Goal: Complete application form: Complete application form

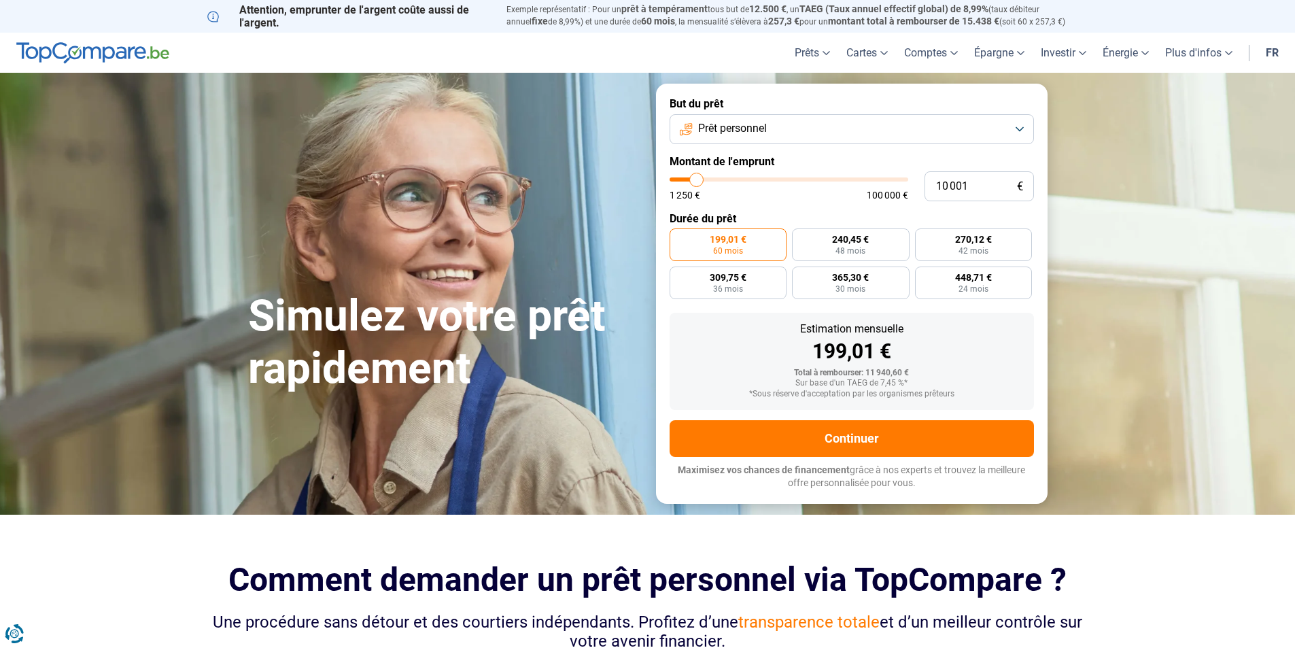
type input "16 250"
type input "16250"
type input "17 500"
type input "17500"
type input "18 500"
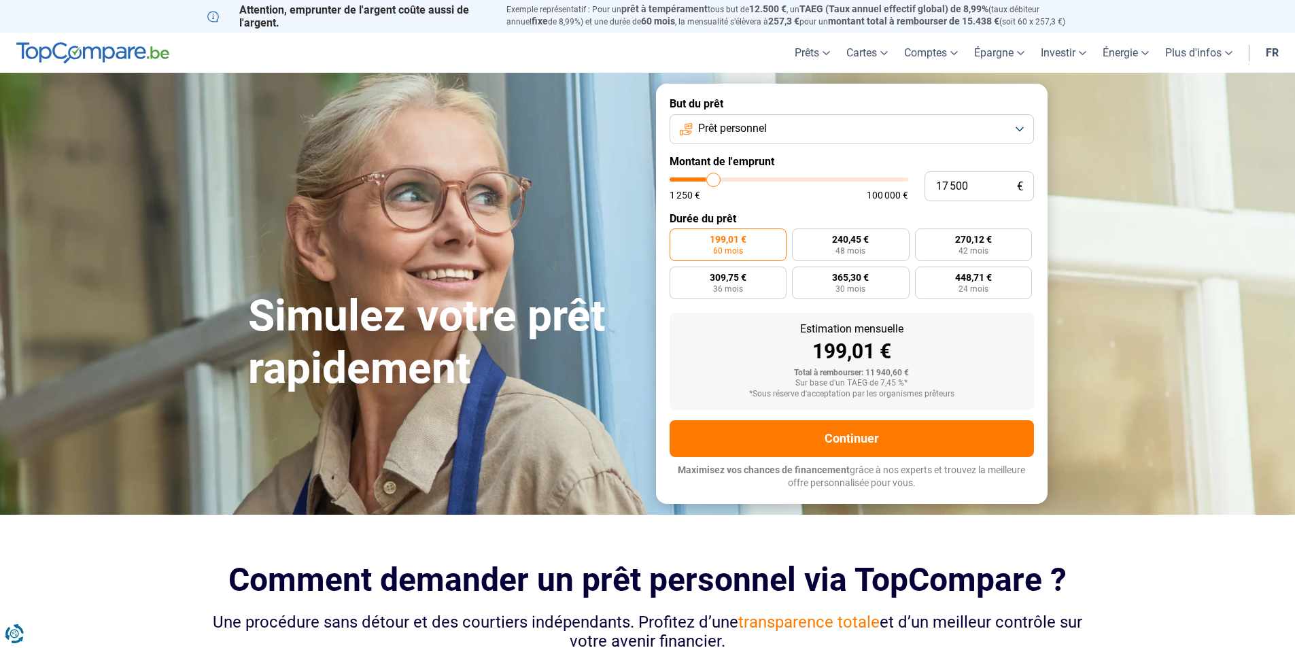
type input "18500"
type input "18 750"
type input "18750"
type input "19 250"
type input "19250"
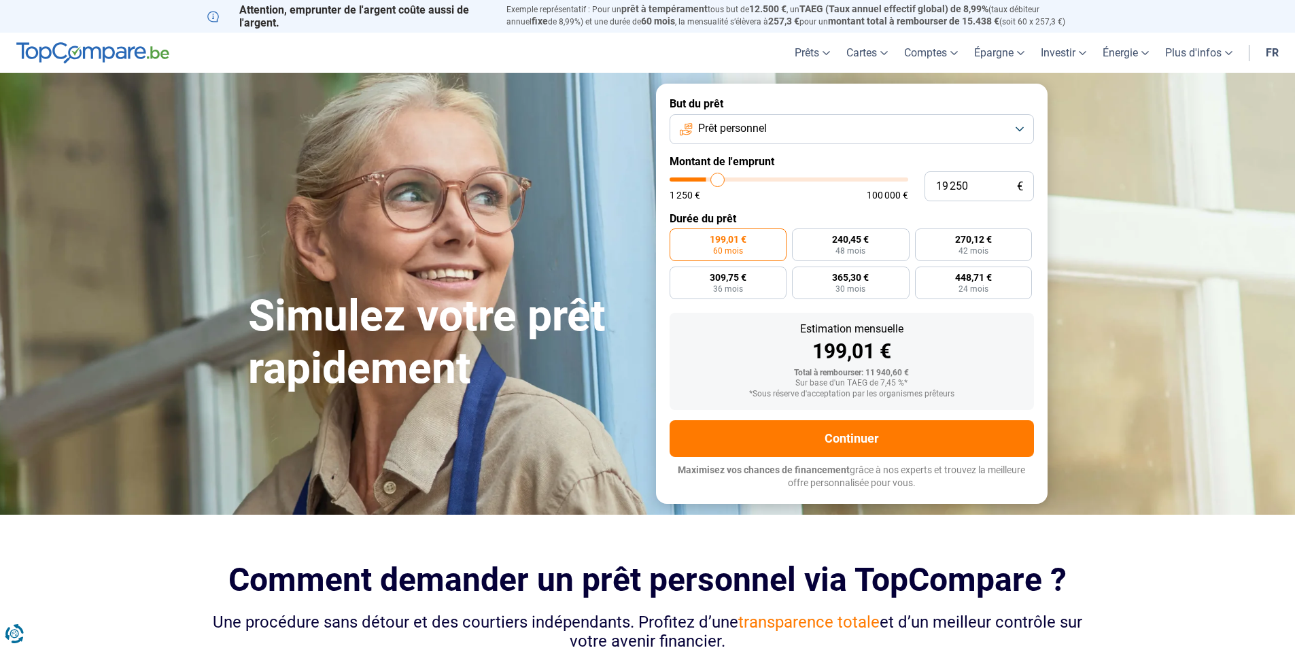
type input "19 750"
type input "19750"
type input "20 500"
type input "20500"
type input "20 750"
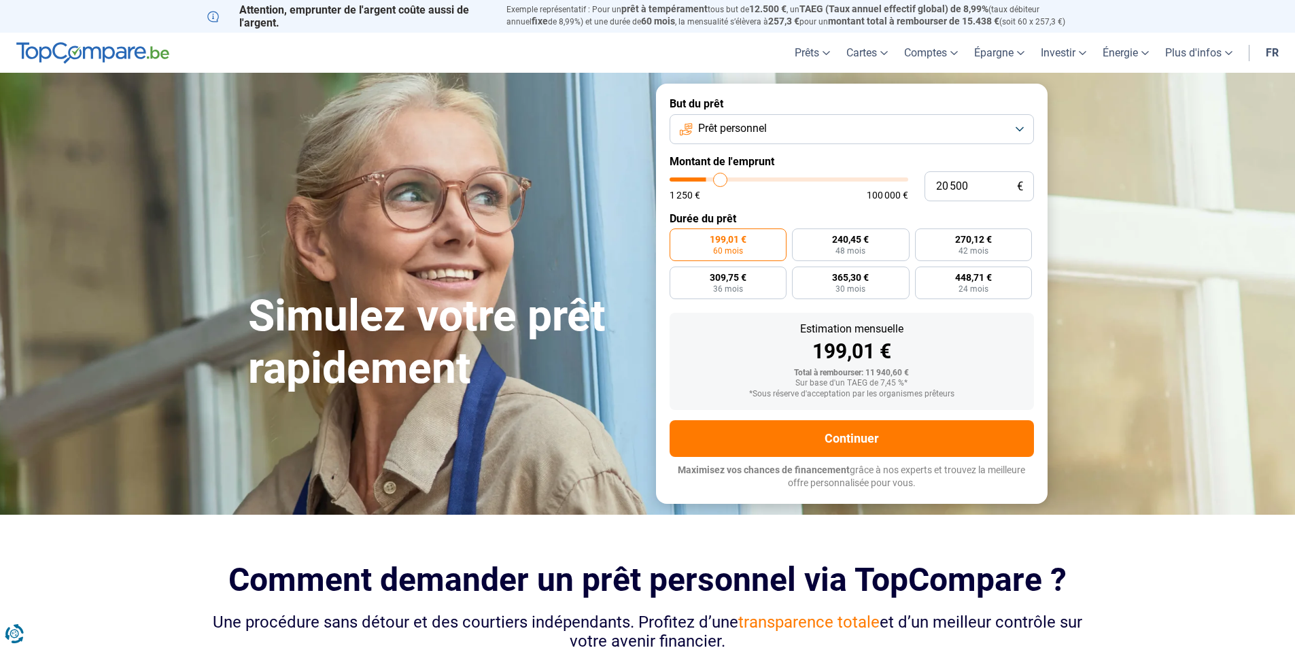
type input "20750"
type input "21 500"
type input "21500"
type input "21 750"
type input "21750"
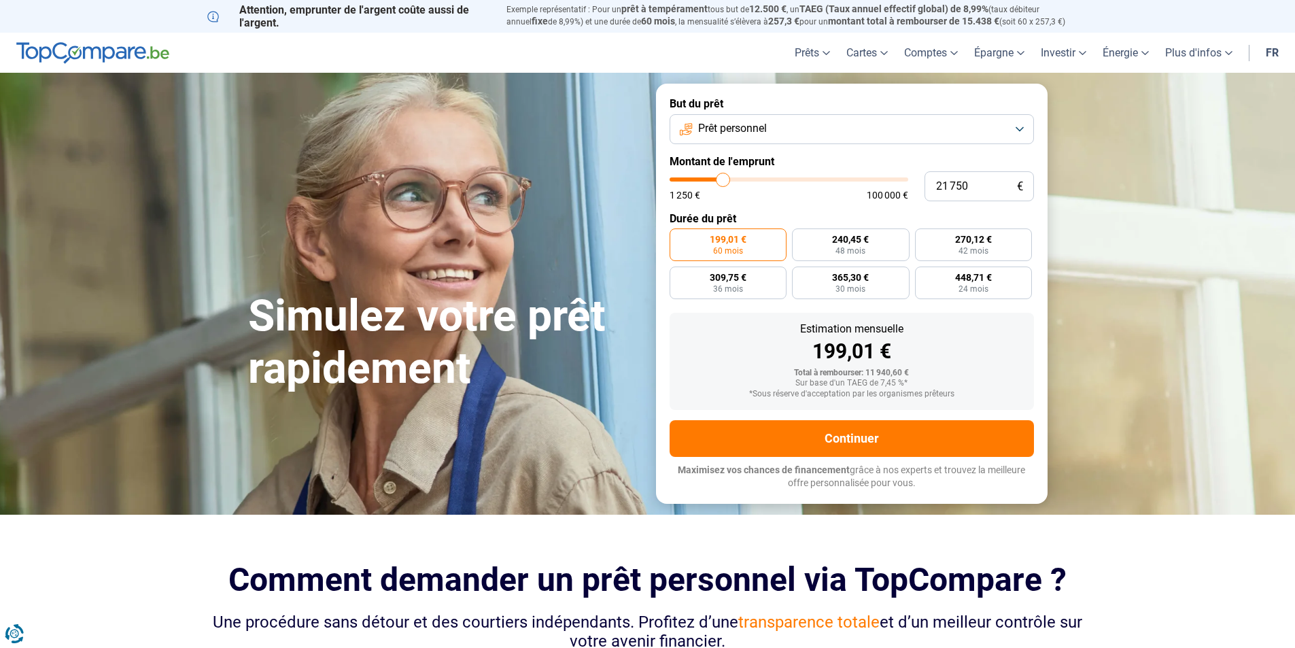
type input "22 250"
type input "22250"
type input "22 750"
type input "22750"
type input "23 000"
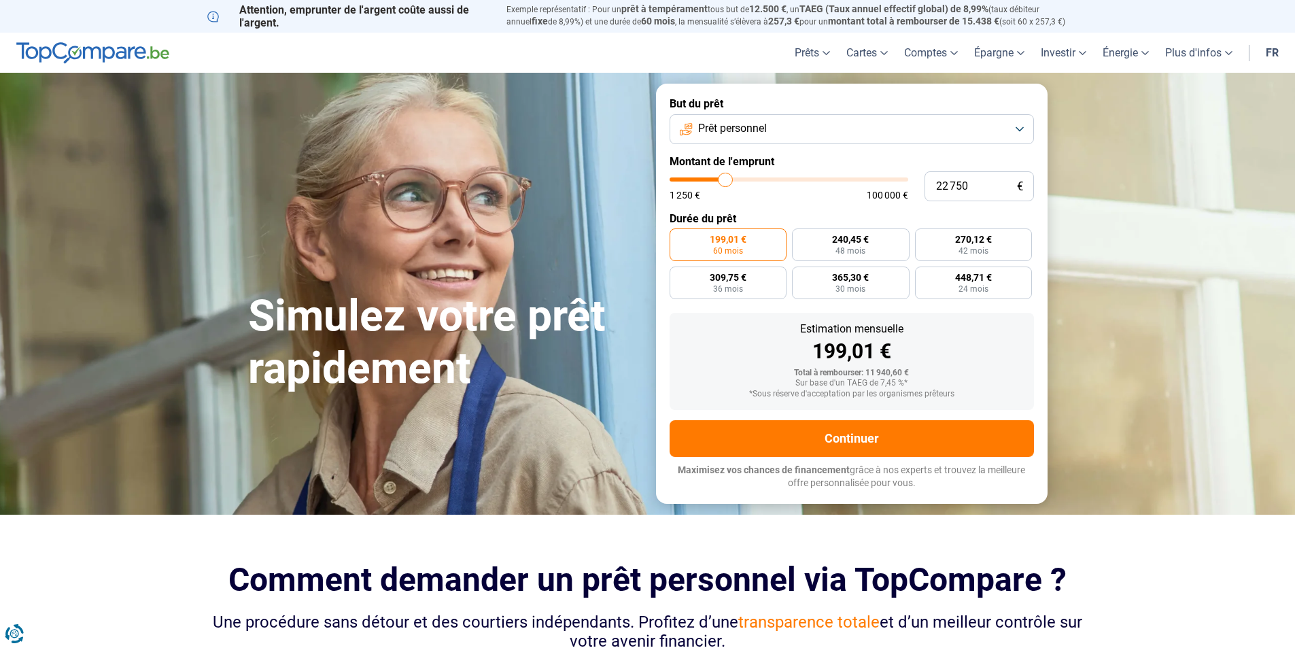
type input "23000"
type input "23 250"
type input "23250"
type input "23 750"
type input "23750"
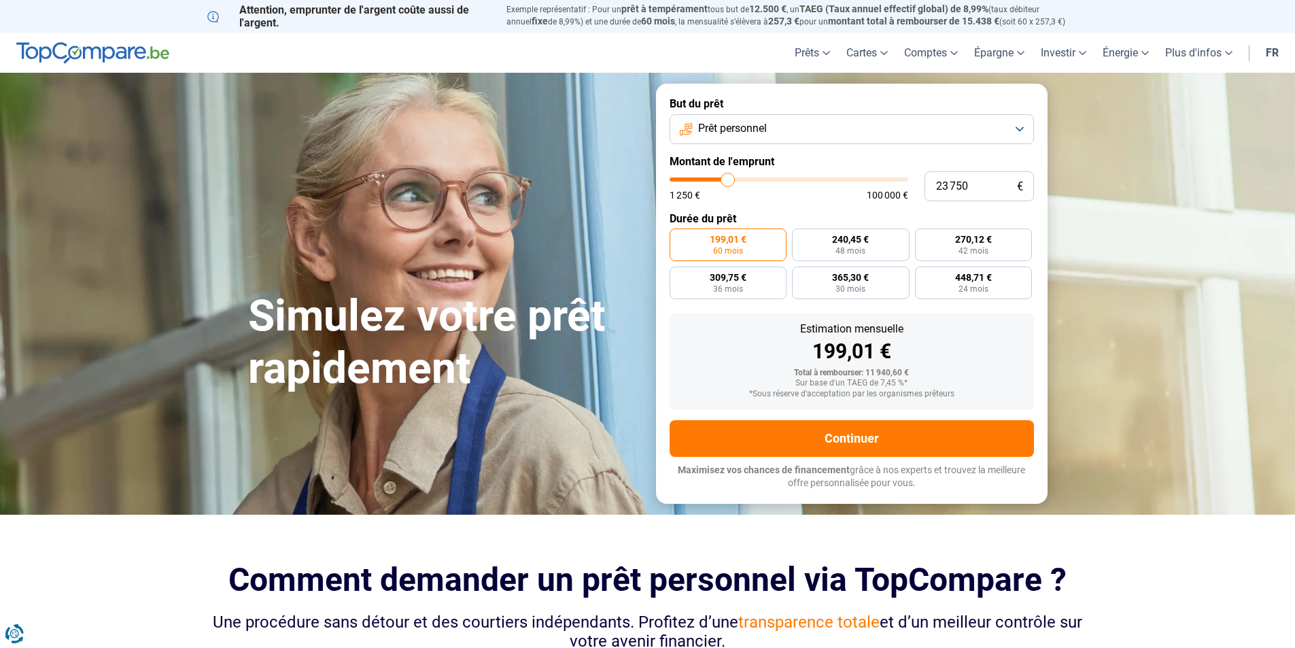
type input "24 500"
type input "24500"
type input "24 750"
type input "24750"
type input "25 250"
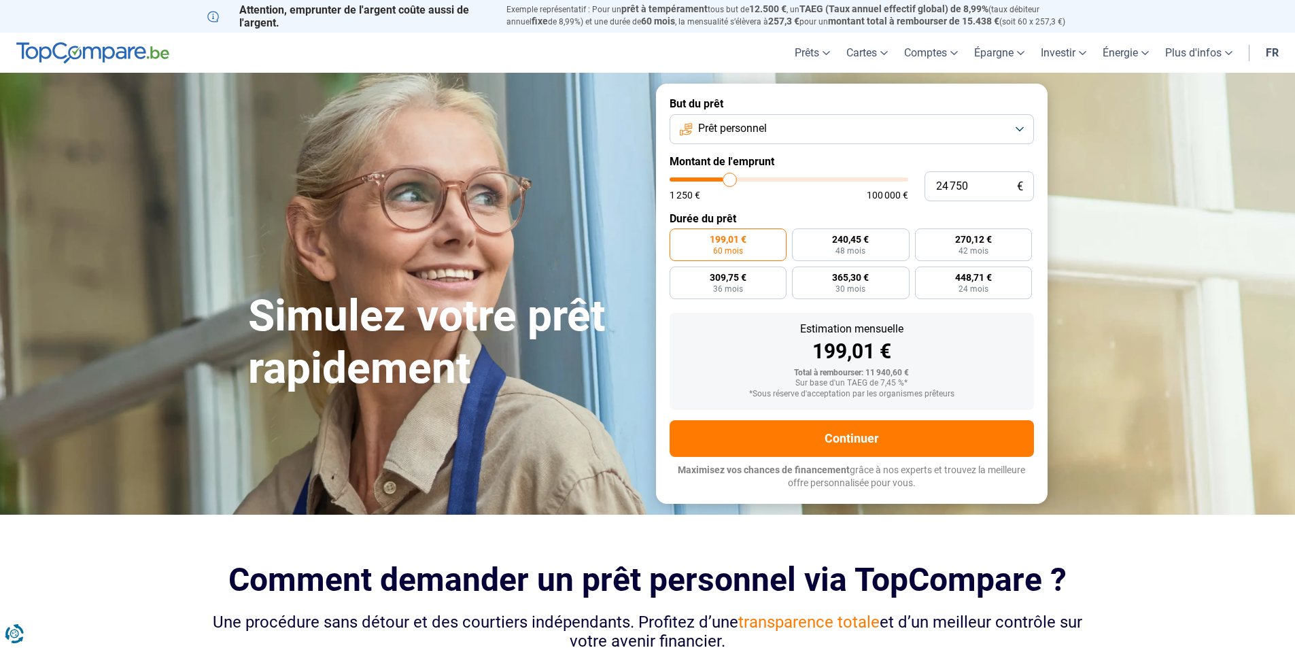
type input "25250"
type input "25 750"
type input "25750"
type input "26 000"
type input "26000"
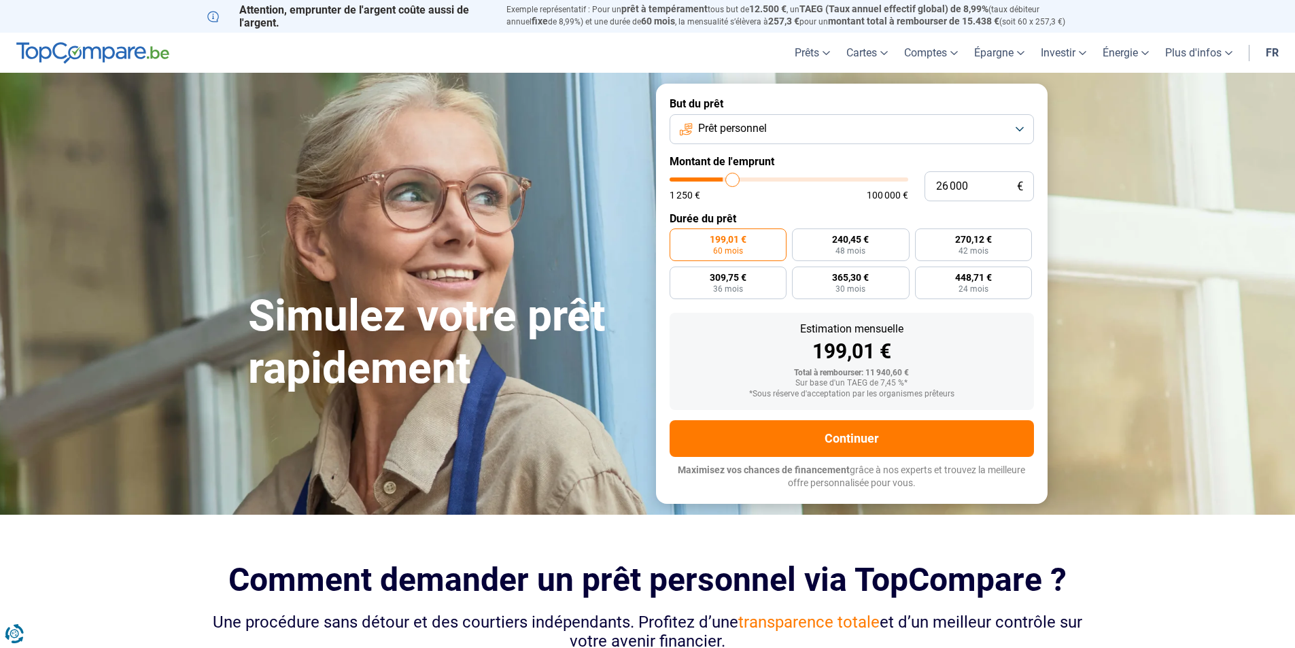
type input "26 500"
type input "26500"
type input "26 750"
type input "26750"
type input "27 500"
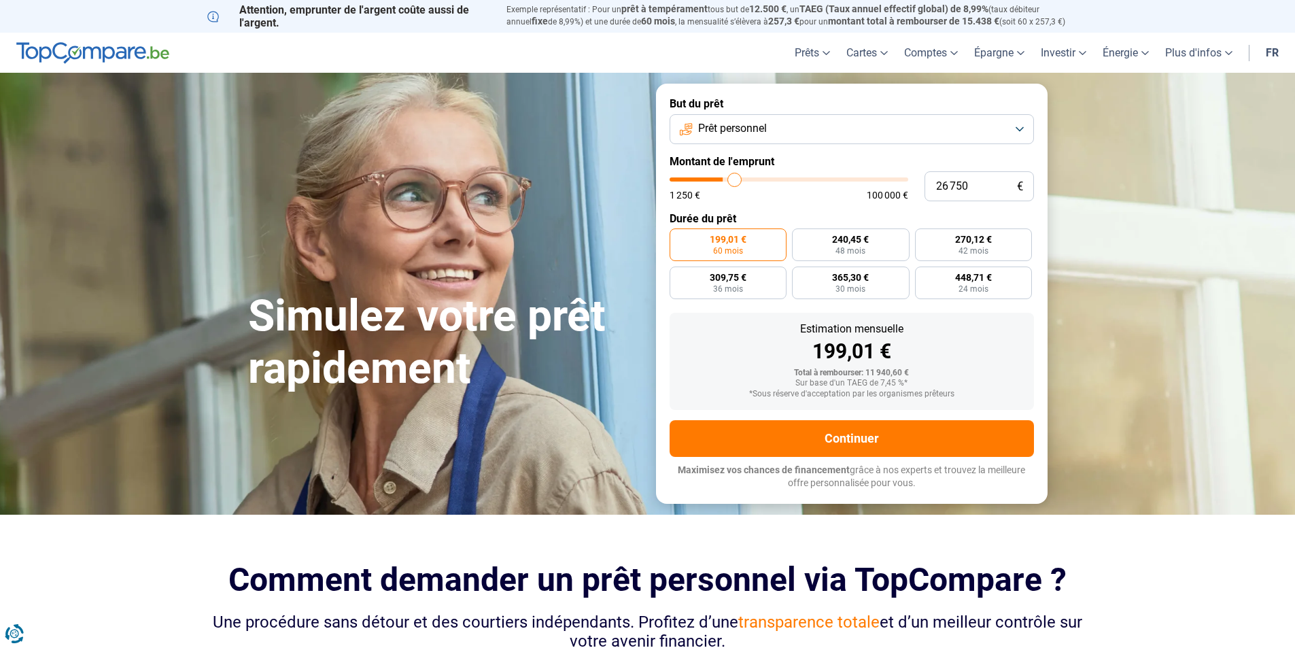
type input "27500"
type input "27 750"
type input "27750"
type input "28 000"
type input "28000"
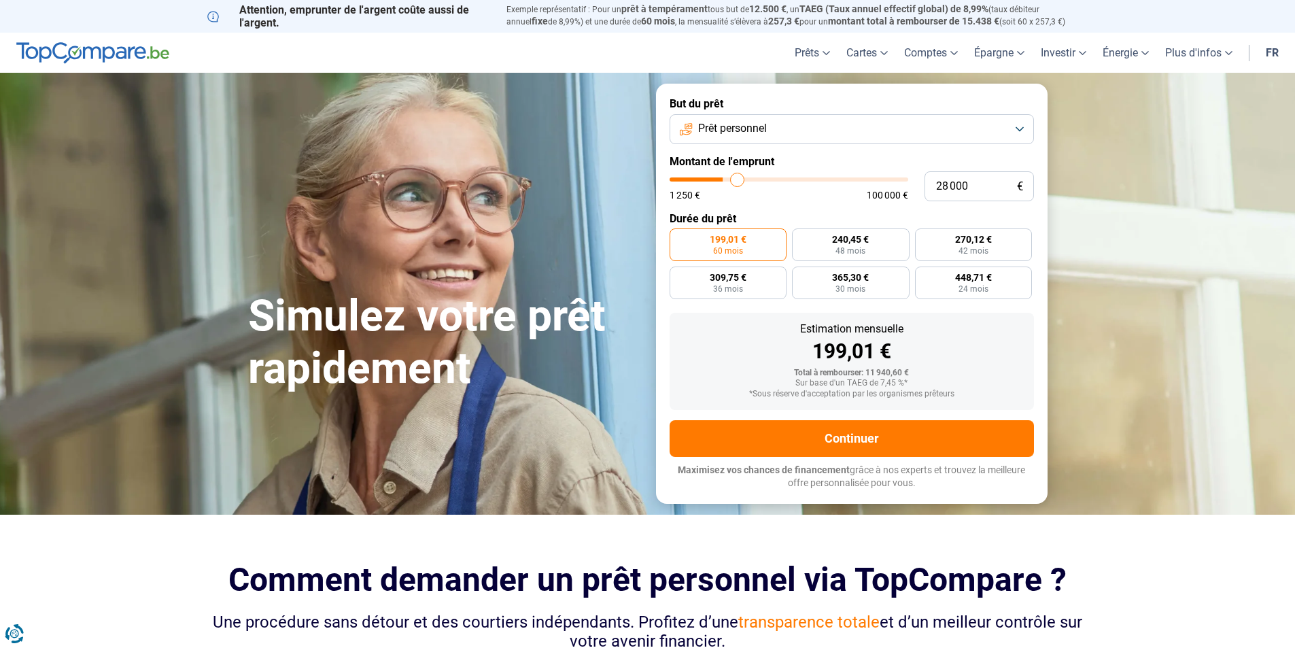
type input "28 250"
type input "28250"
type input "28 750"
type input "28750"
type input "29 000"
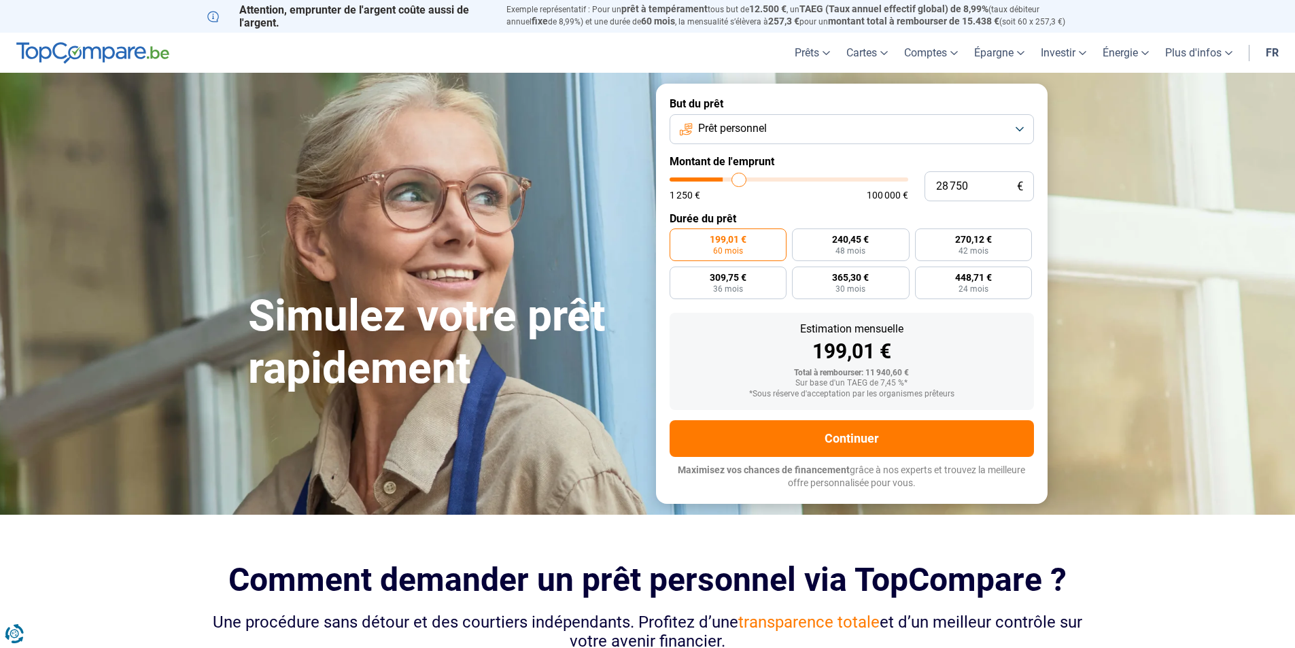
type input "29000"
type input "29 250"
type input "29250"
type input "29 500"
type input "29500"
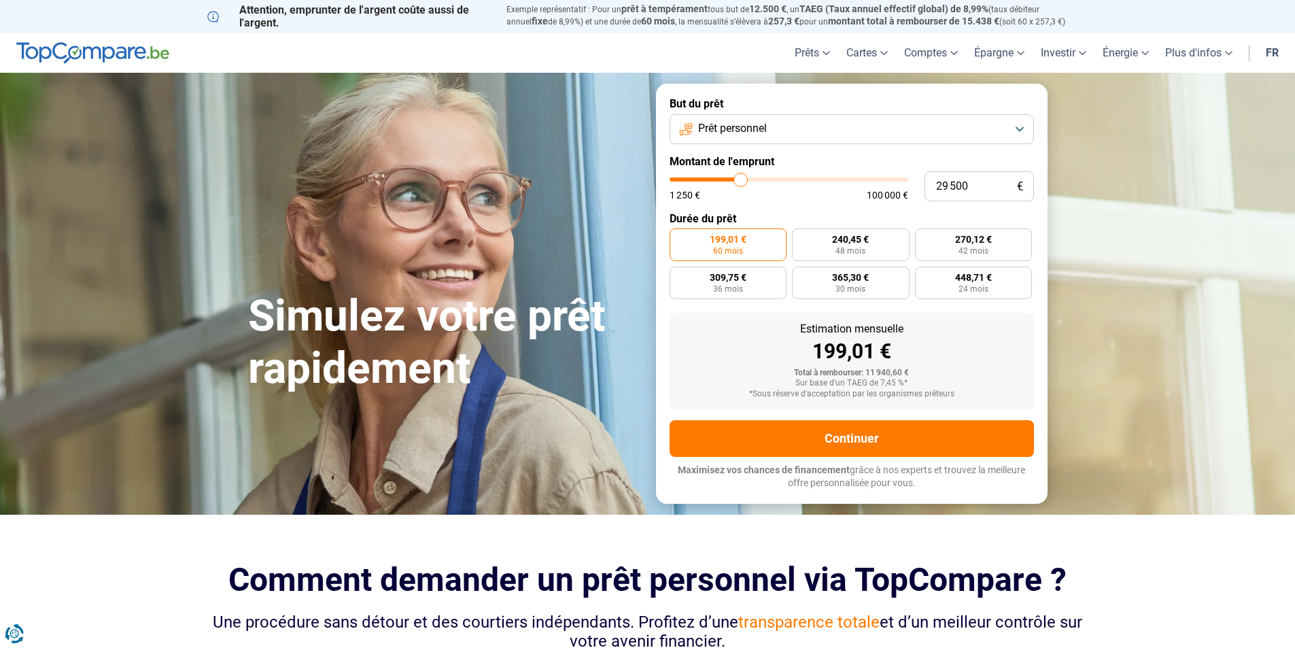
type input "29 750"
type input "29750"
type input "30 250"
type input "30250"
type input "30 750"
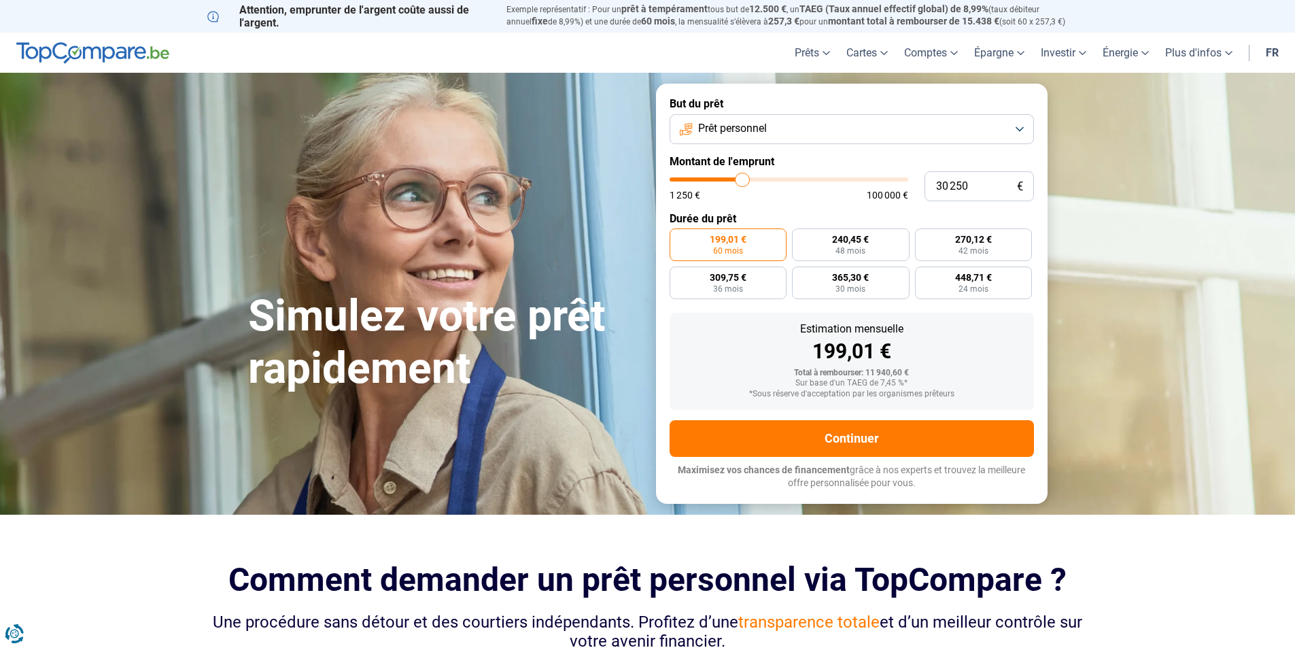
type input "30750"
type input "31 250"
type input "31250"
type input "31 750"
type input "31750"
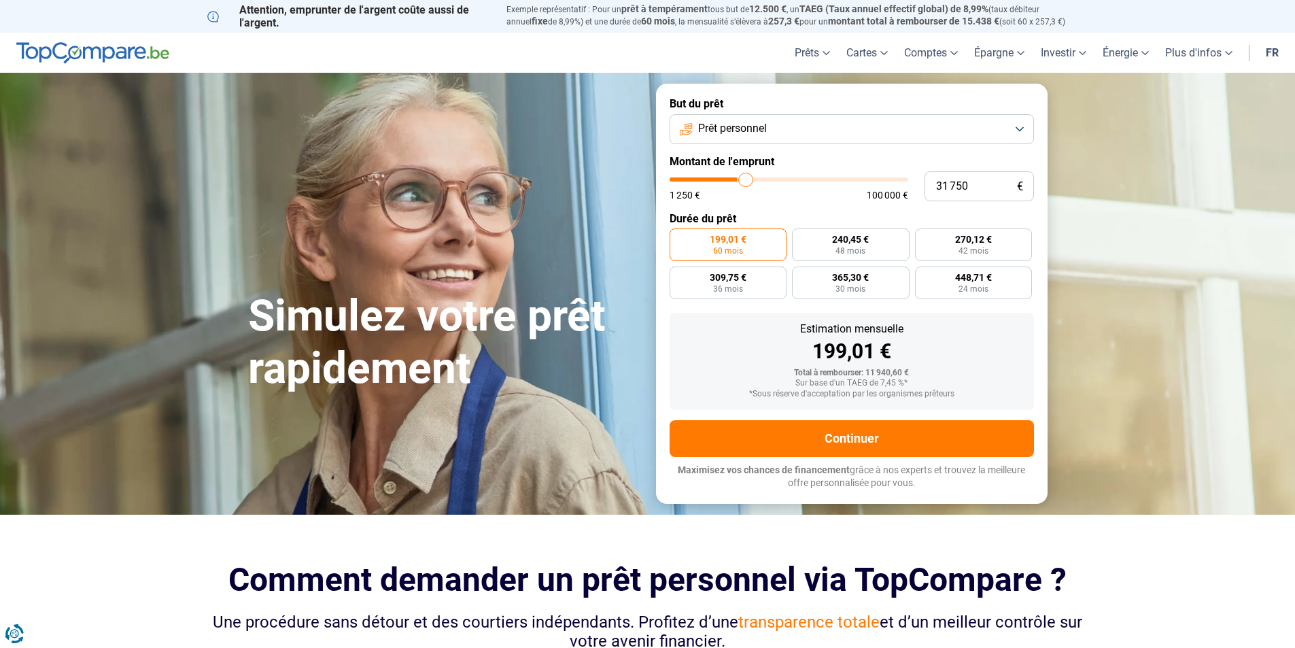
type input "32 000"
type input "32000"
type input "32 250"
type input "32250"
type input "32 500"
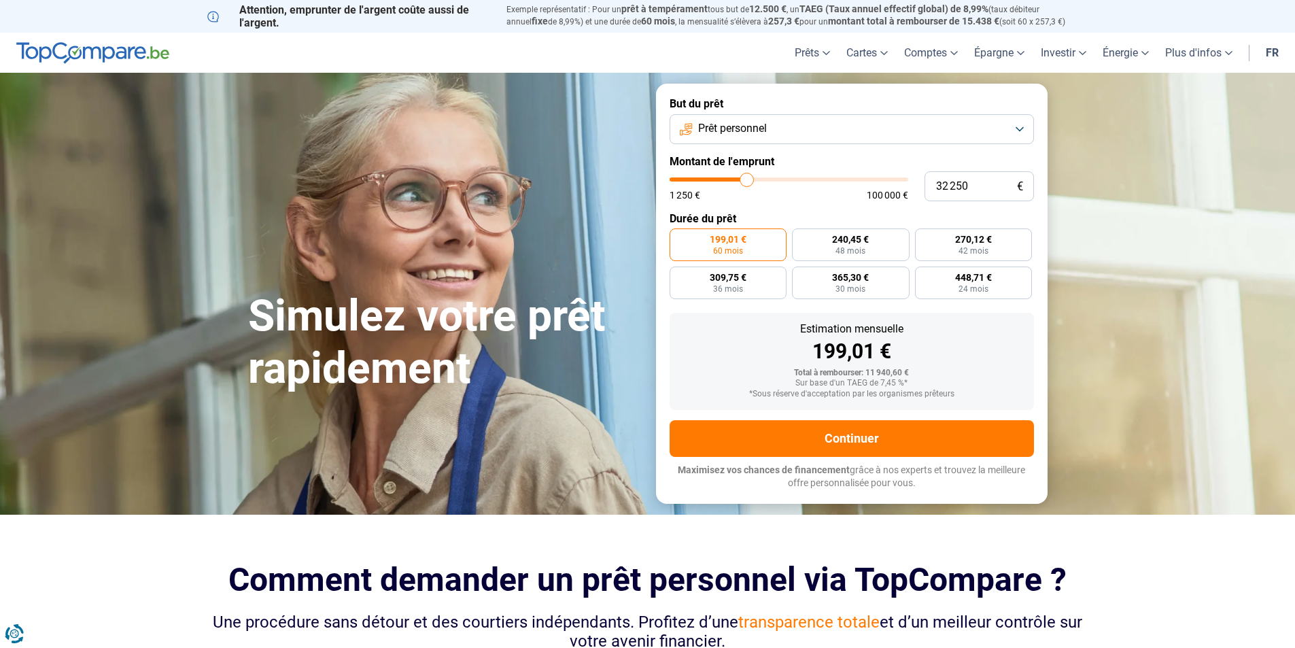
type input "32500"
type input "32 750"
type input "32750"
type input "33 250"
type input "33250"
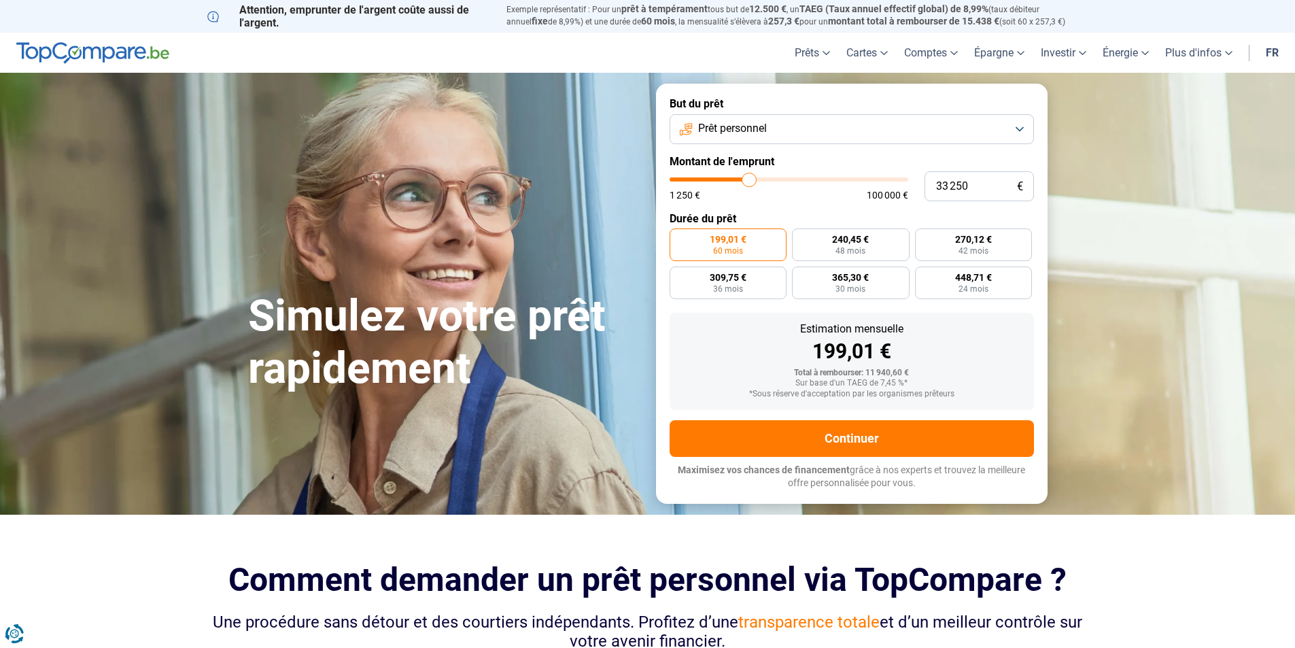
type input "34 000"
type input "34000"
type input "34 250"
type input "34250"
type input "35 000"
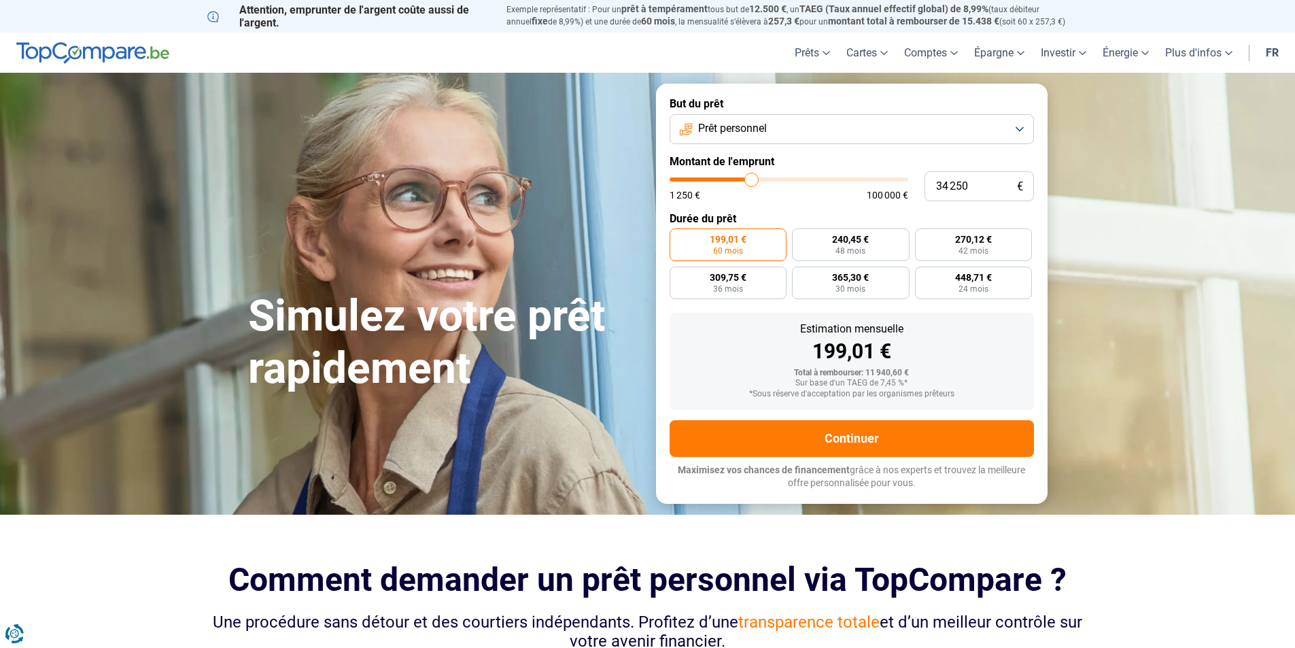
type input "35000"
type input "35 250"
type input "35250"
type input "35 500"
type input "35500"
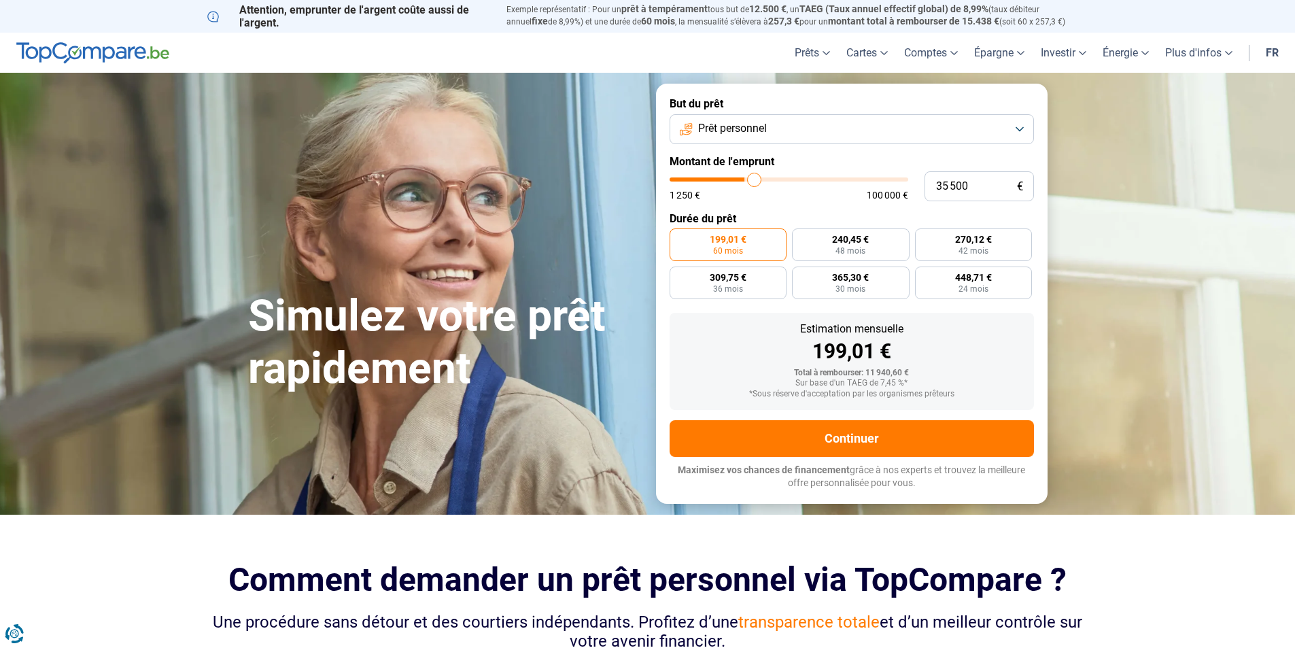
type input "35 750"
type input "35750"
type input "36 250"
type input "36250"
type input "36 500"
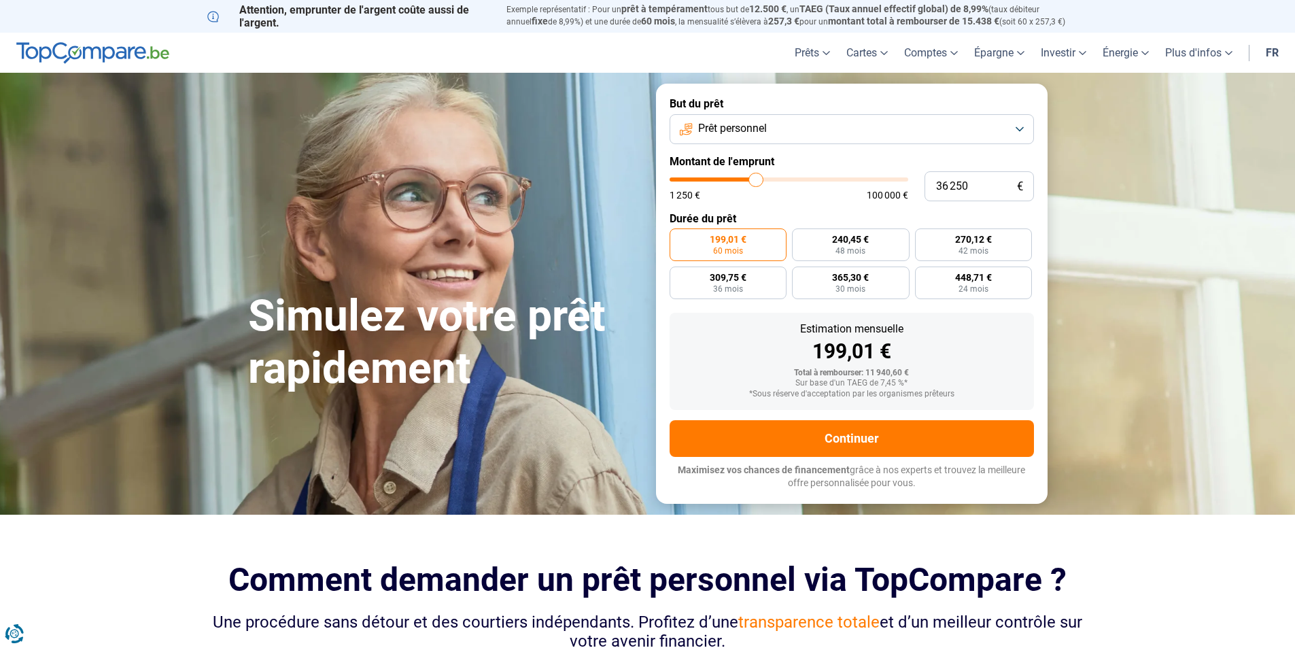
type input "36500"
type input "37 000"
type input "37000"
type input "37 250"
type input "37250"
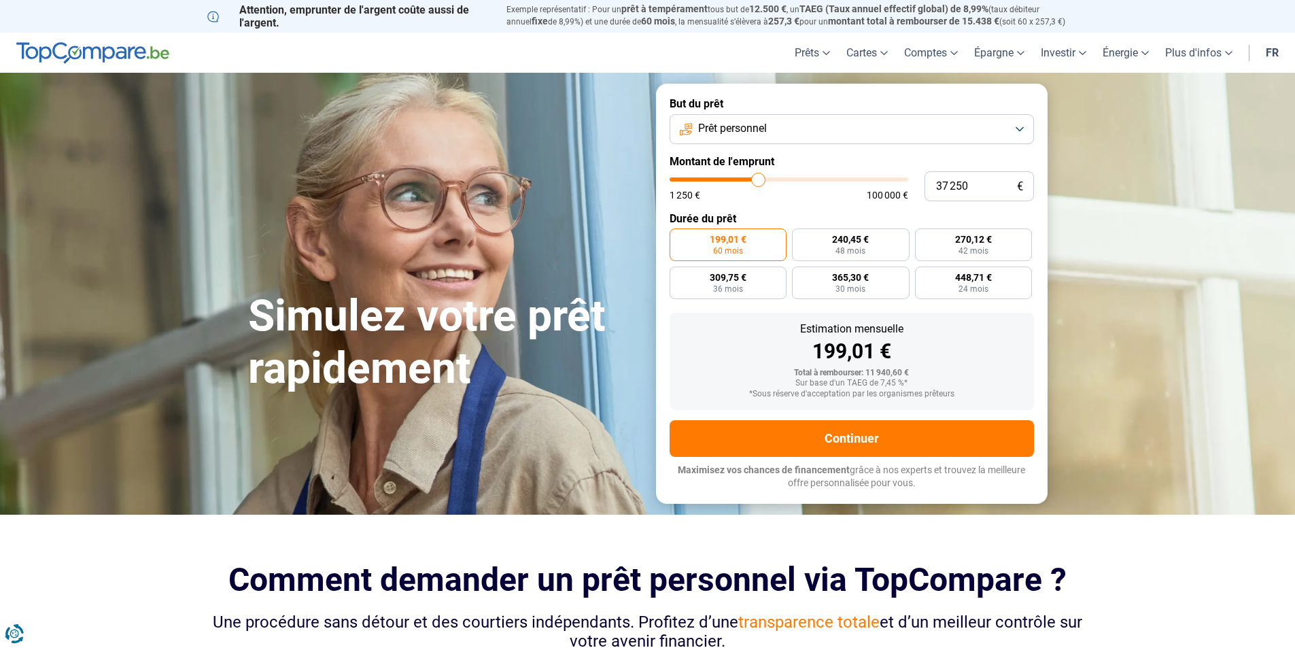
type input "37 750"
type input "37750"
type input "38 000"
type input "38000"
type input "38 250"
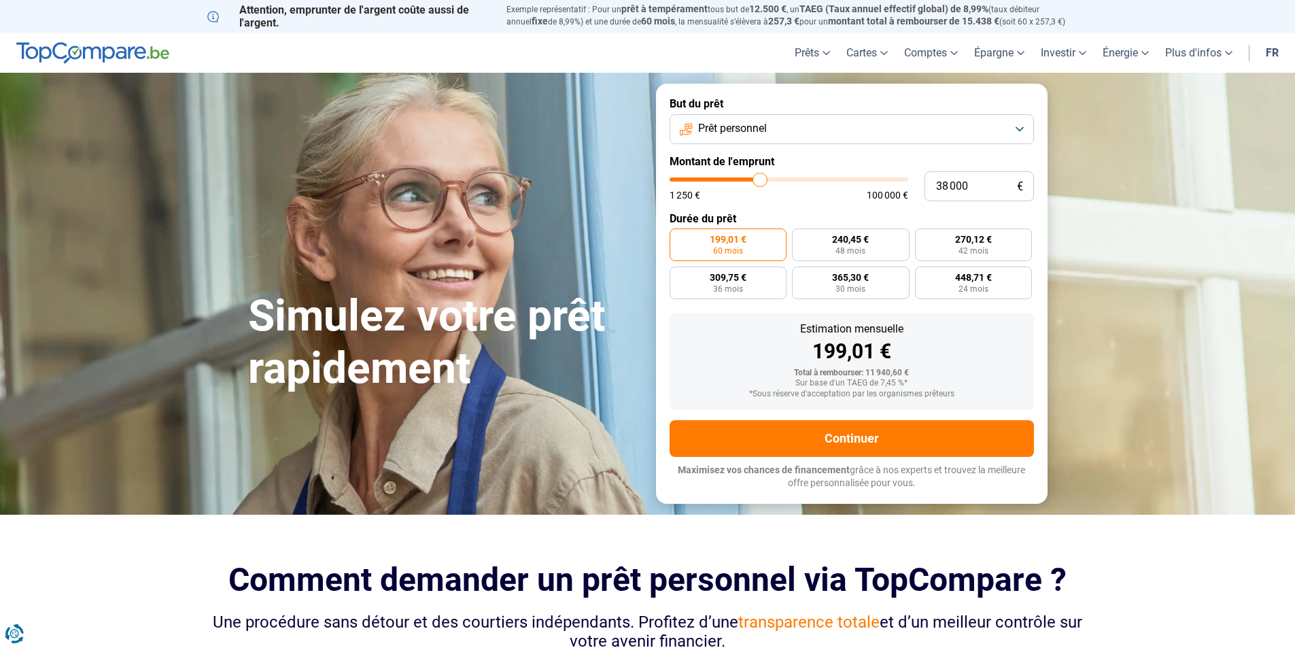
type input "38250"
type input "38 000"
type input "38000"
type input "37 000"
type input "37000"
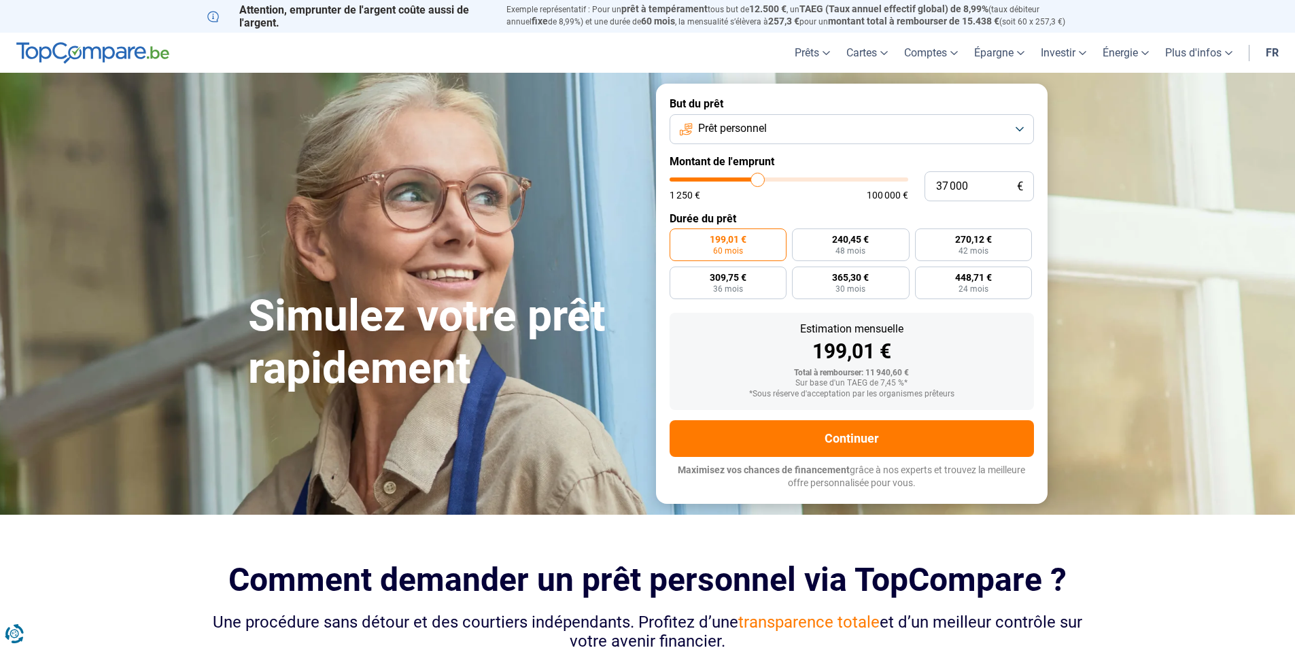
type input "36 250"
type input "36250"
type input "34 250"
type input "34250"
type input "33 250"
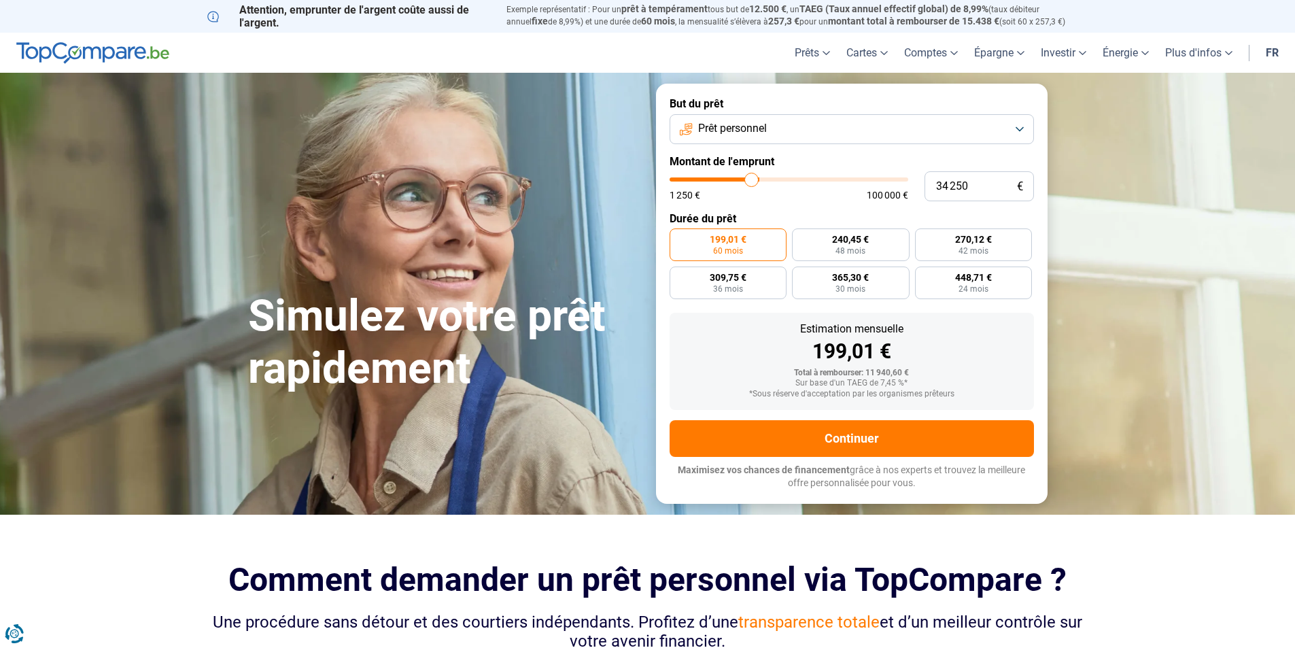
type input "33250"
type input "32 500"
type input "32500"
type input "32 250"
type input "32250"
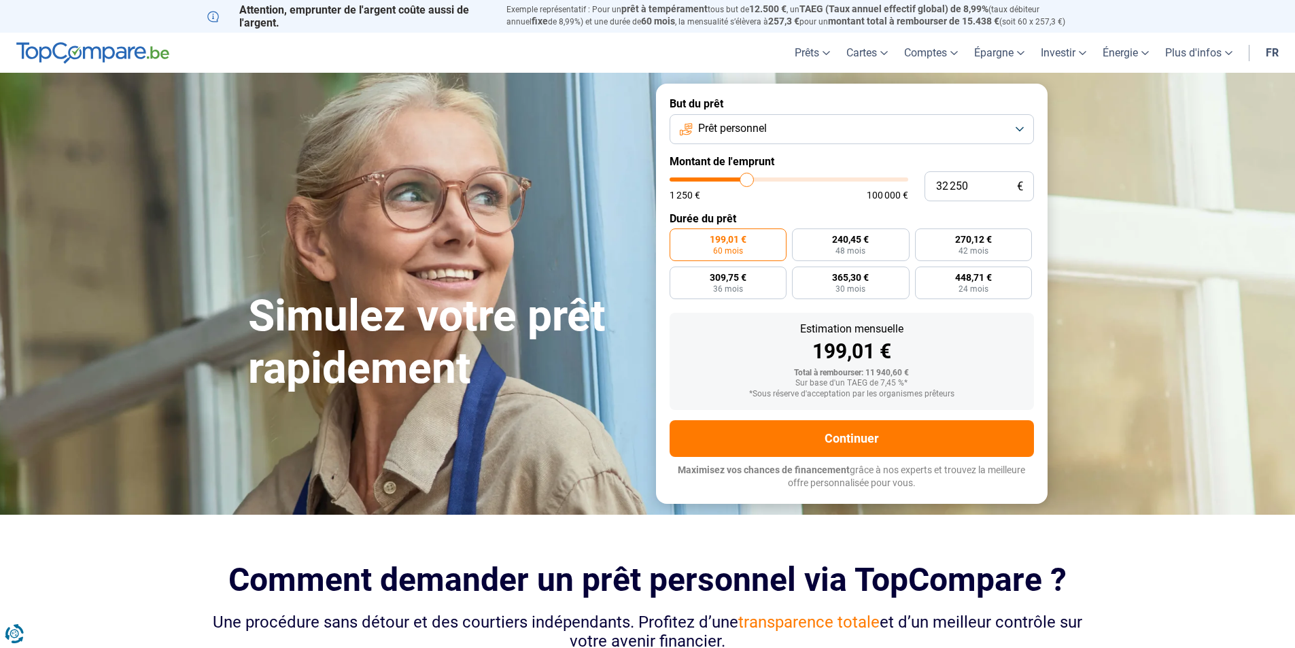
type input "31 750"
type input "31750"
type input "31 250"
type input "31250"
type input "31 000"
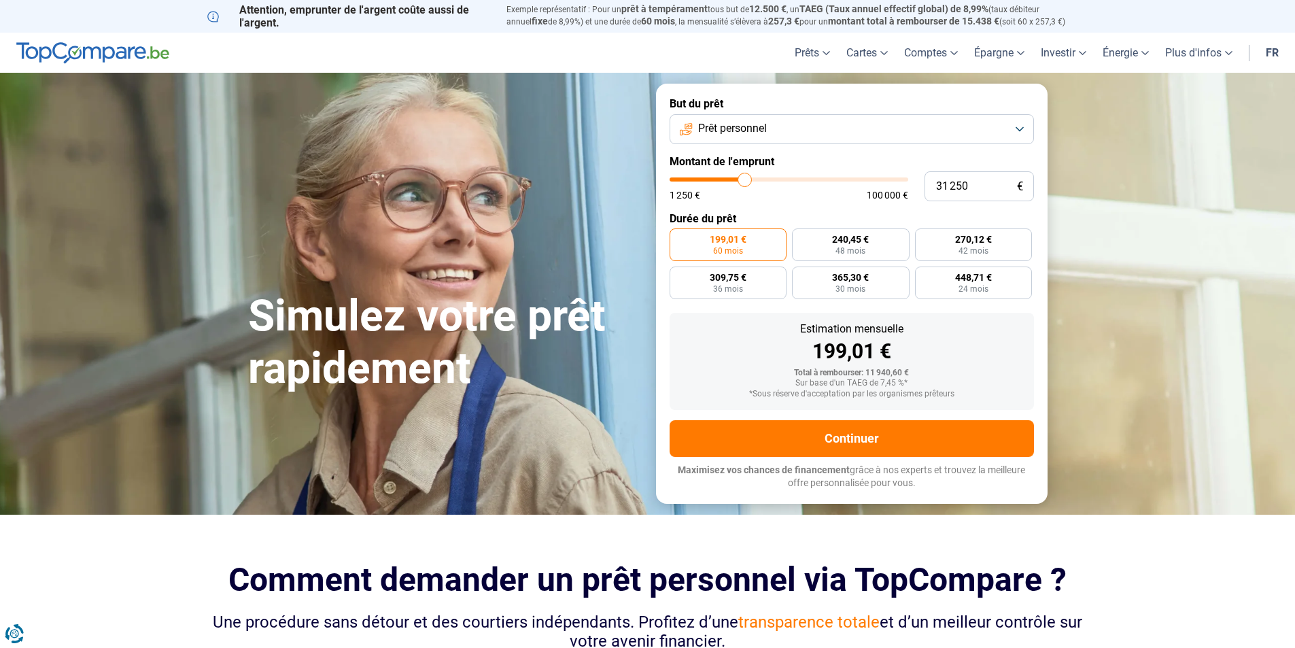
type input "31000"
type input "30 750"
type input "30750"
type input "30 500"
type input "30500"
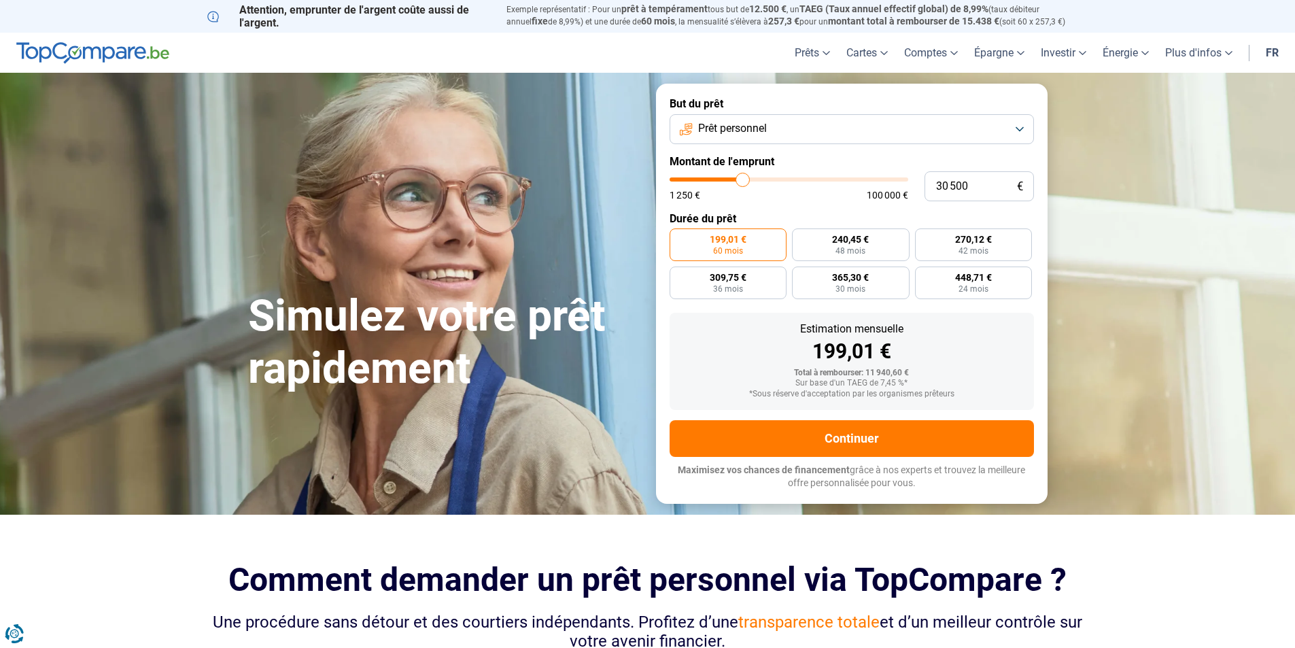
type input "30 250"
type input "30250"
type input "29 750"
type input "29750"
type input "29 500"
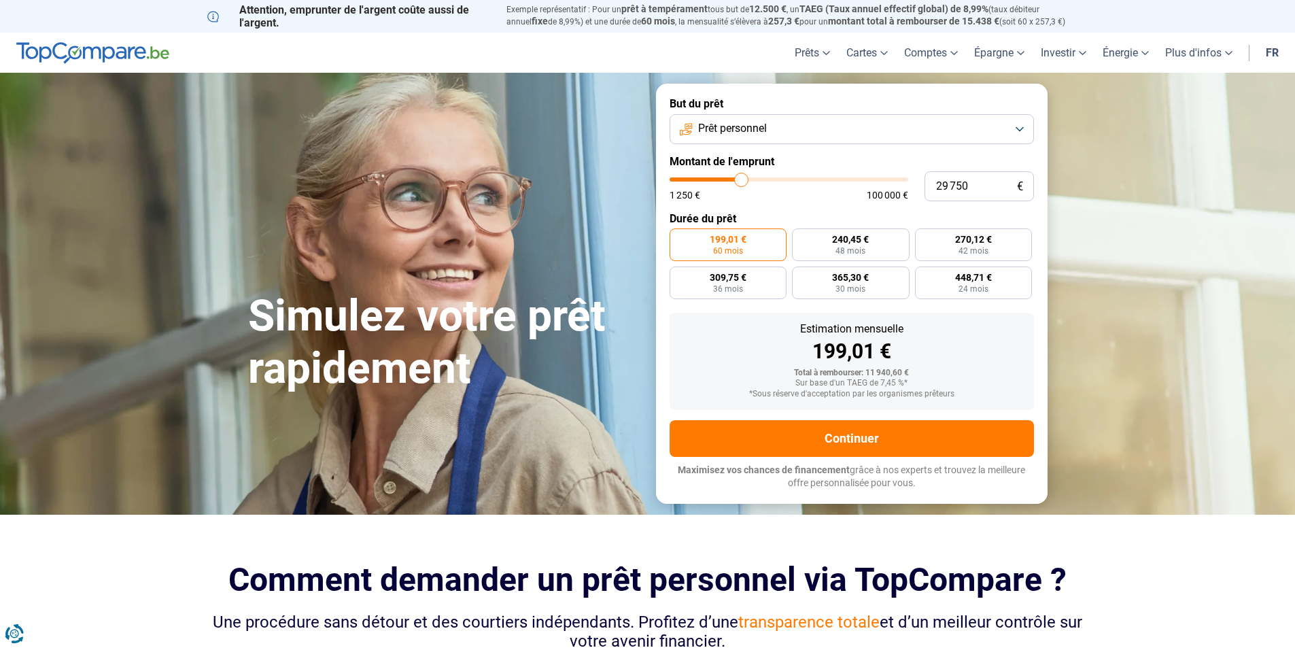
type input "29500"
type input "29 250"
type input "29250"
type input "29 000"
type input "29000"
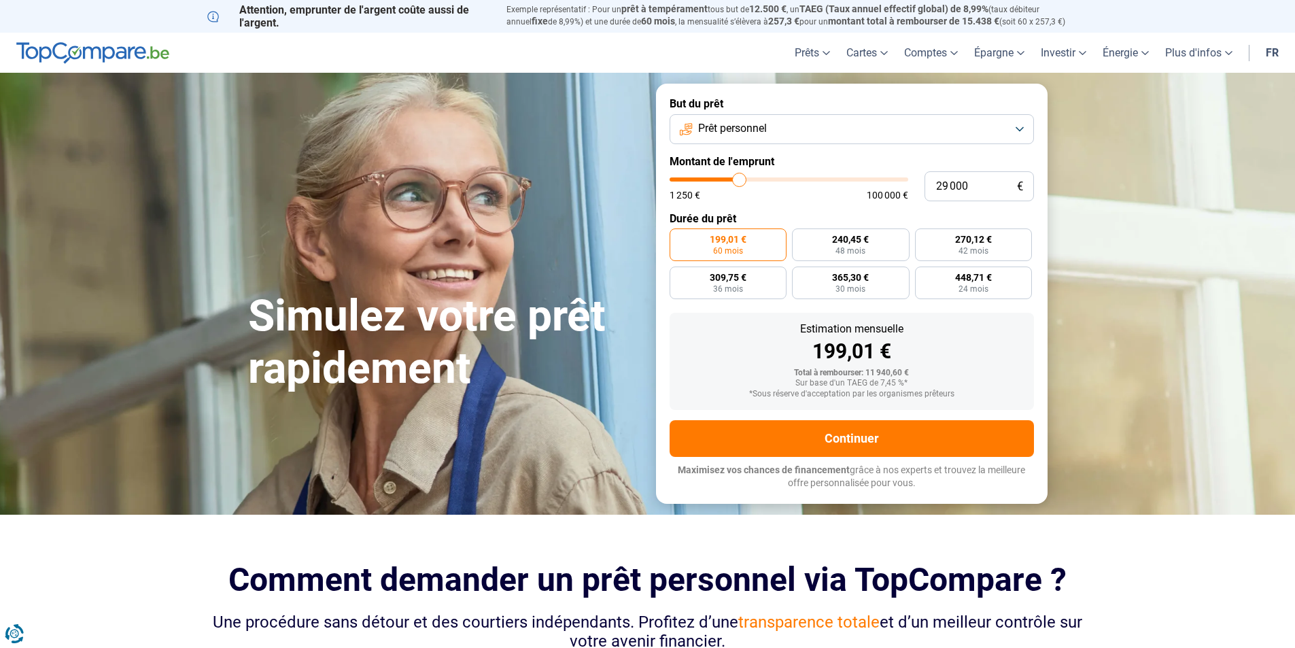
type input "28 750"
type input "28750"
type input "28 250"
type input "28250"
type input "28 000"
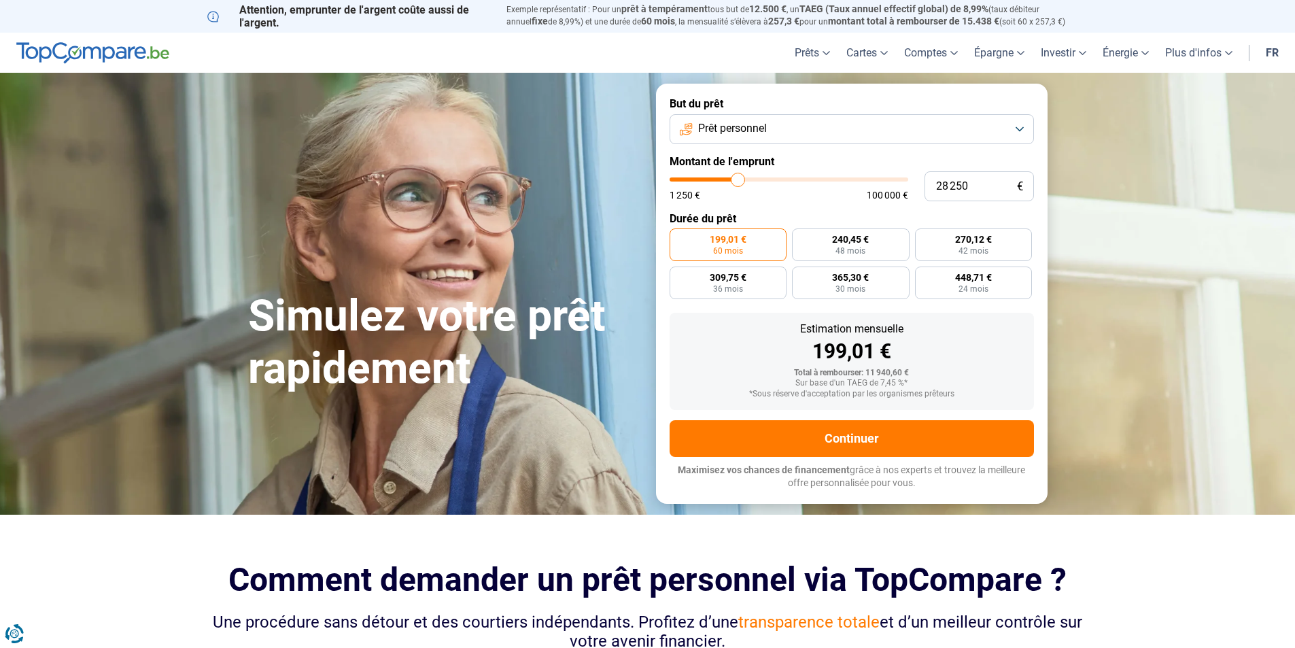
type input "28000"
type input "27 750"
type input "27750"
type input "27 500"
type input "27500"
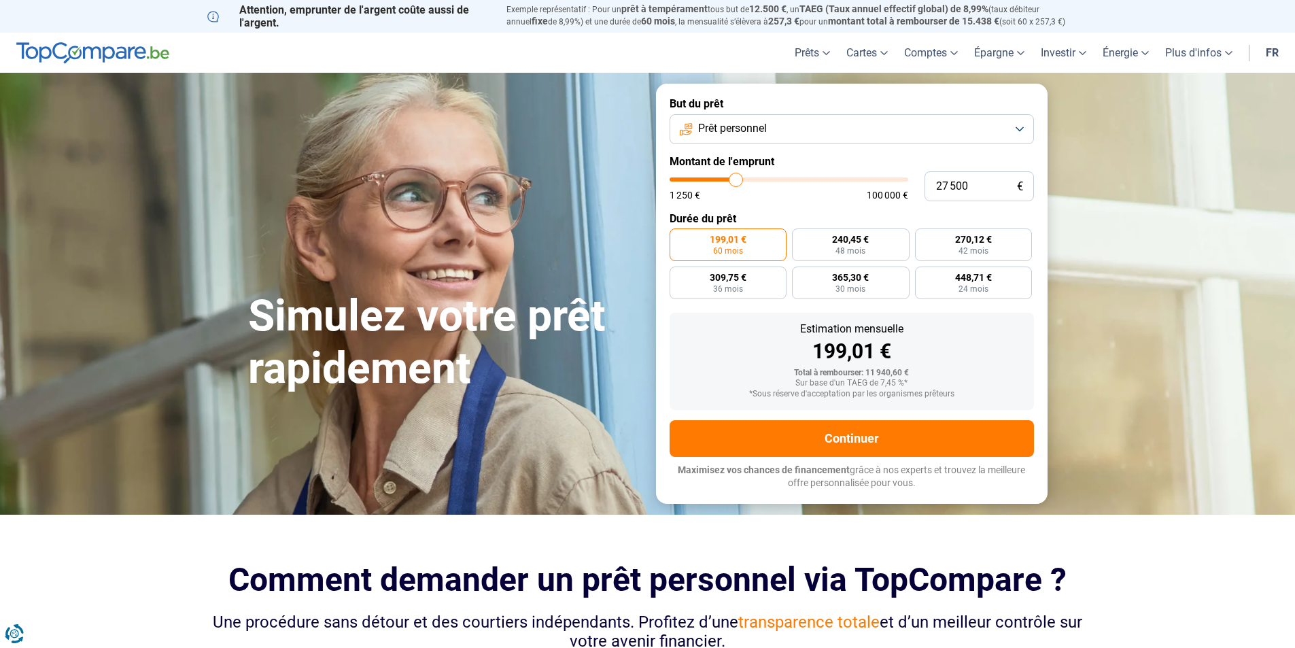
type input "27 250"
type input "27250"
type input "26 750"
type input "26750"
type input "26 500"
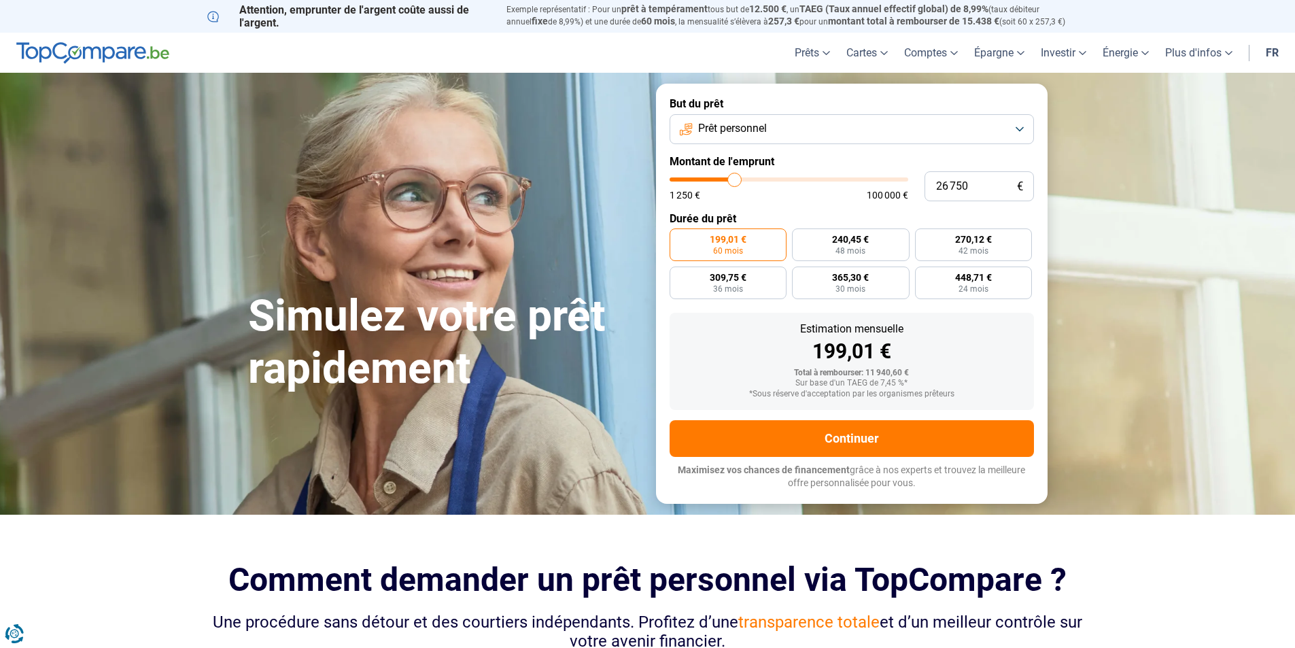
type input "26500"
type input "26 250"
type input "26250"
type input "26 000"
type input "26000"
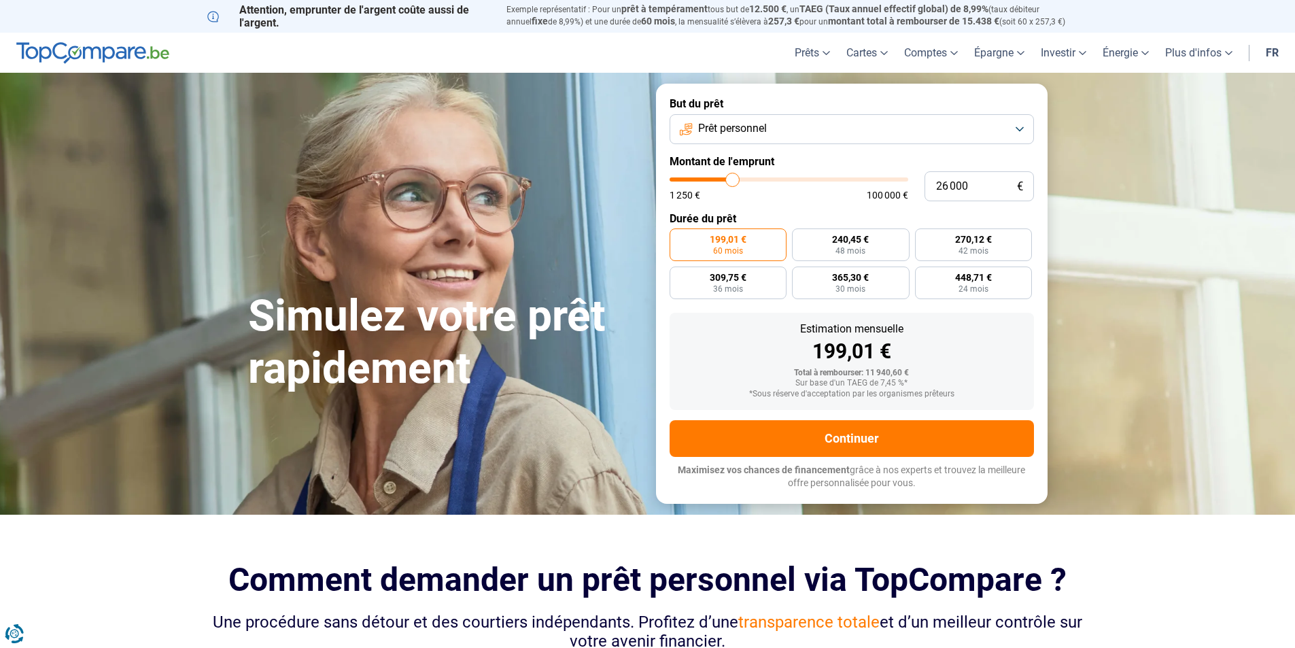
type input "25 250"
type input "25250"
type input "24 750"
type input "24750"
type input "24 500"
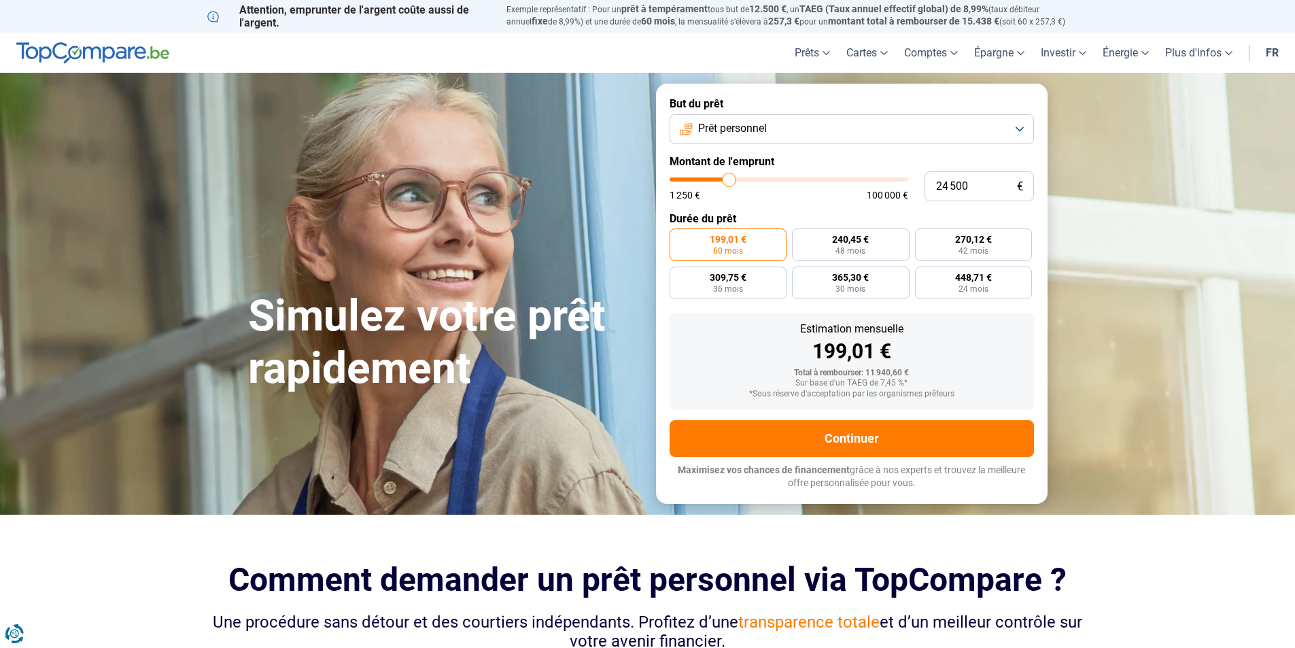
drag, startPoint x: 693, startPoint y: 178, endPoint x: 729, endPoint y: 181, distance: 36.2
type input "24500"
click at [729, 181] on input "range" at bounding box center [788, 179] width 239 height 4
radio input "false"
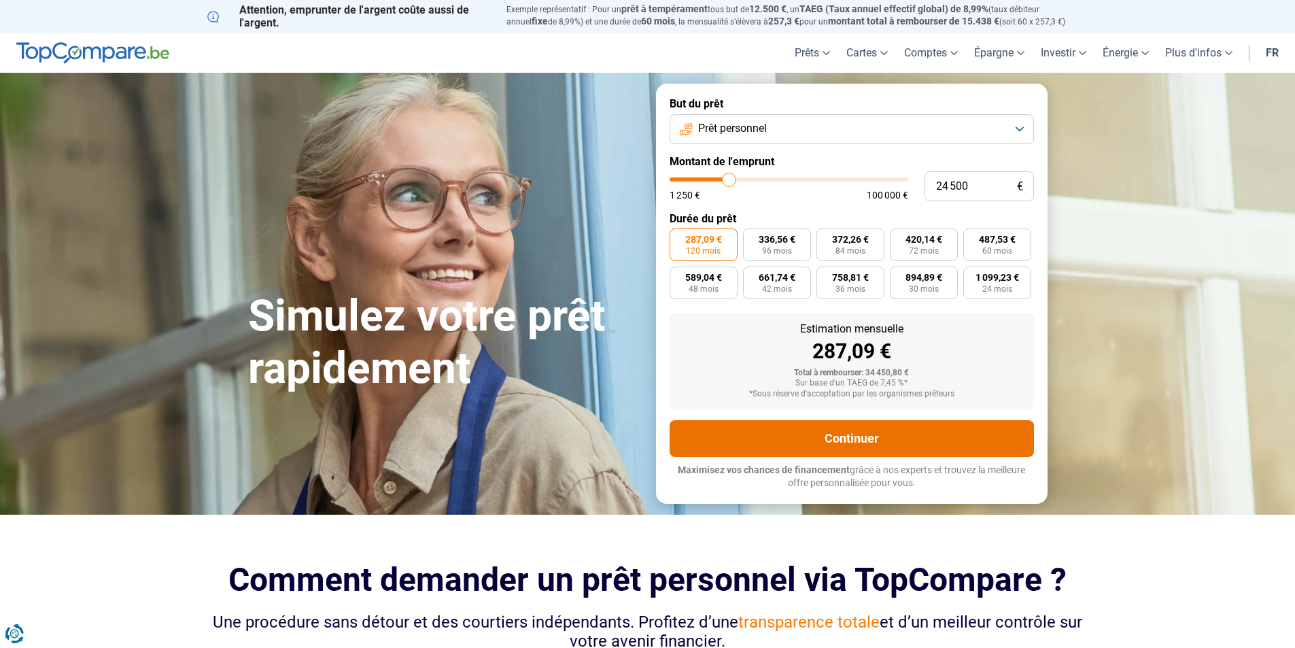
click at [873, 440] on button "Continuer" at bounding box center [851, 438] width 364 height 37
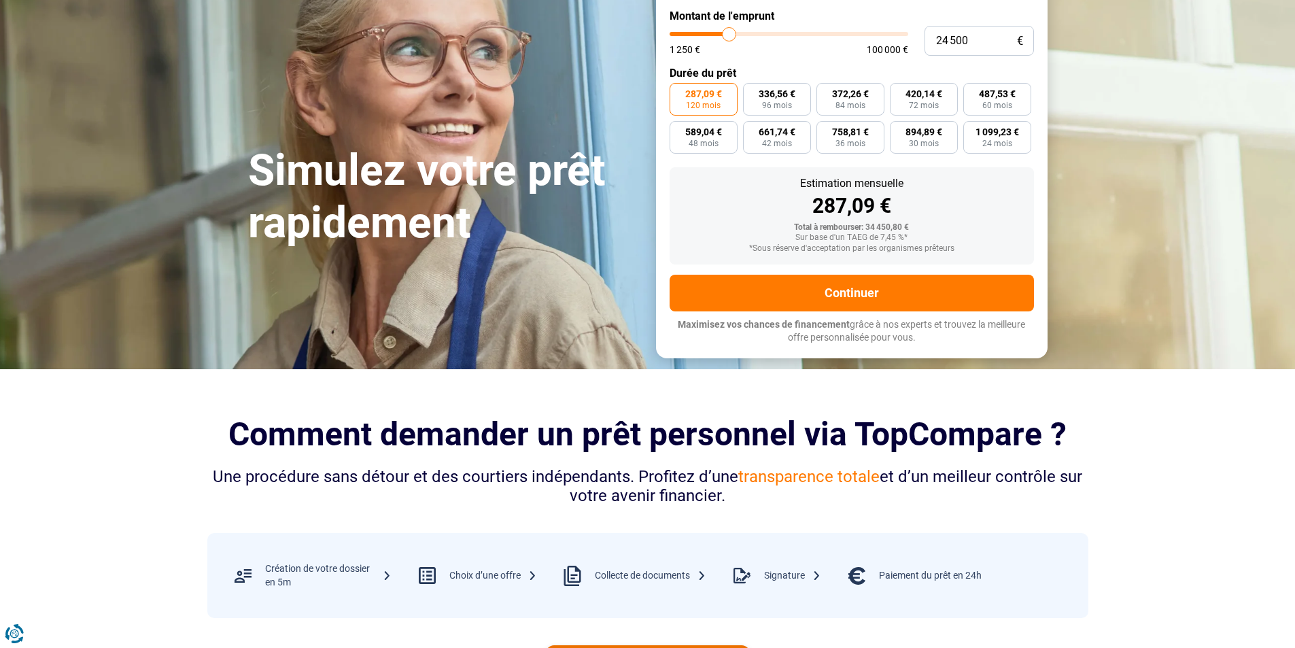
scroll to position [136, 0]
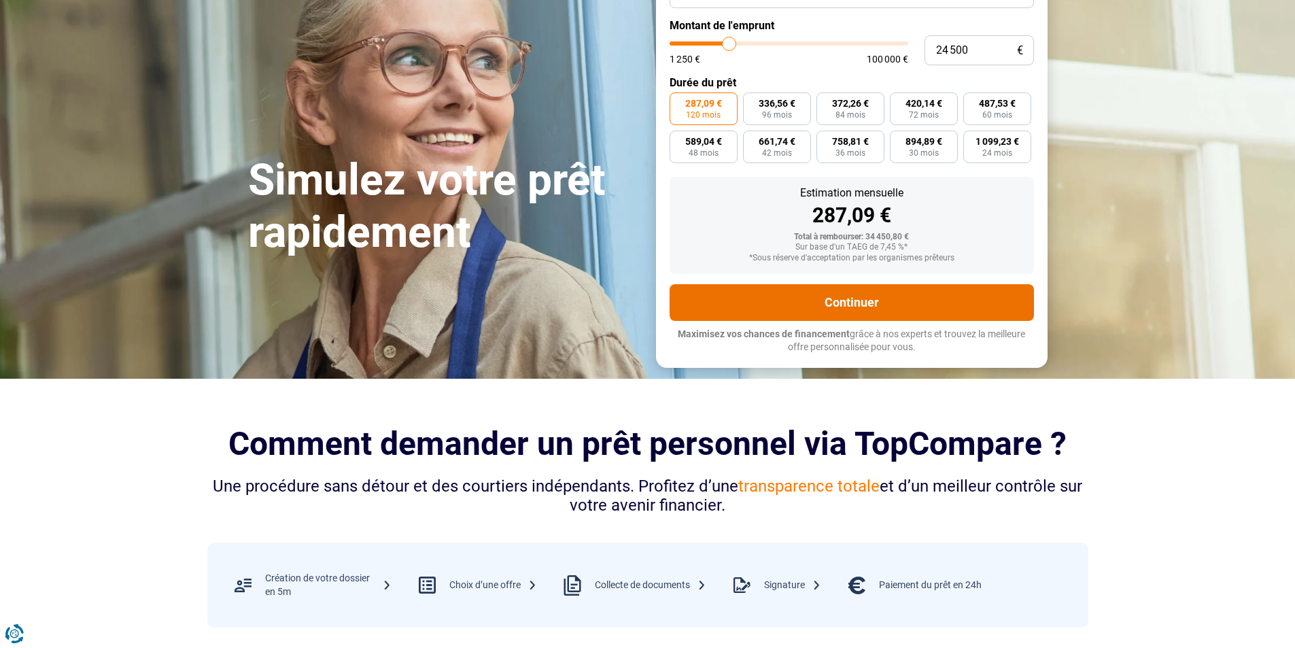
click at [857, 305] on button "Continuer" at bounding box center [851, 302] width 364 height 37
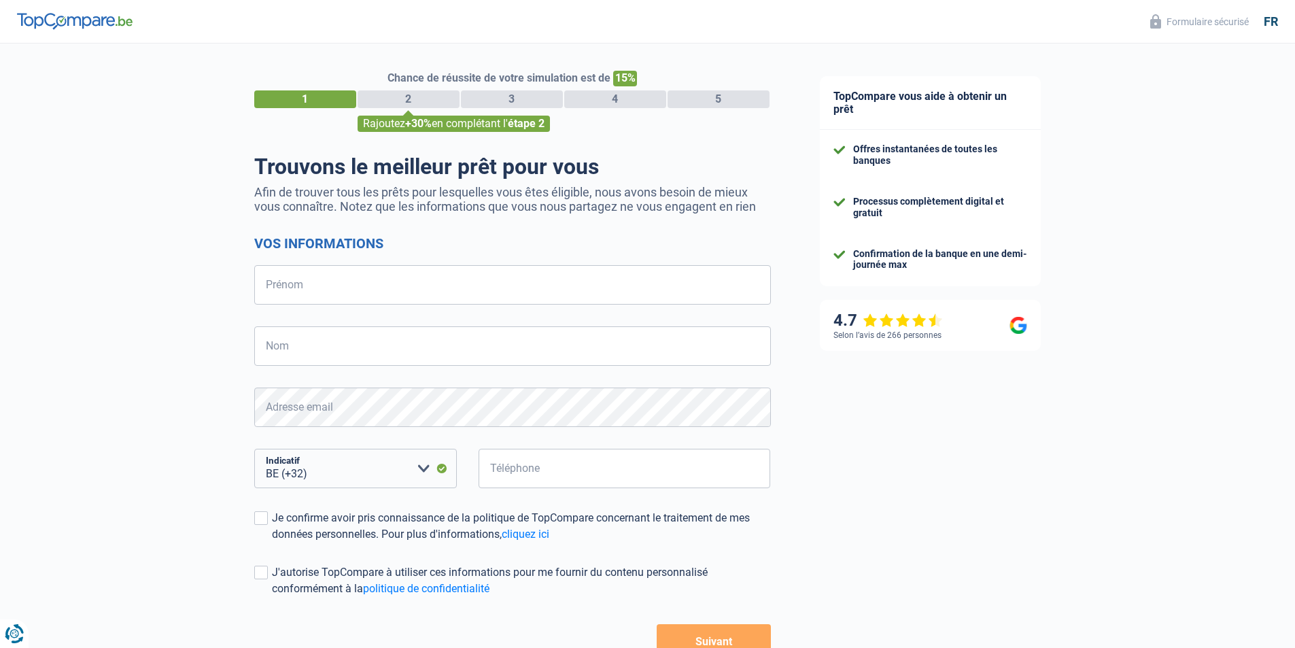
select select "32"
click at [444, 296] on input "Prénom" at bounding box center [512, 284] width 516 height 39
type input "Dounia"
type input "L"
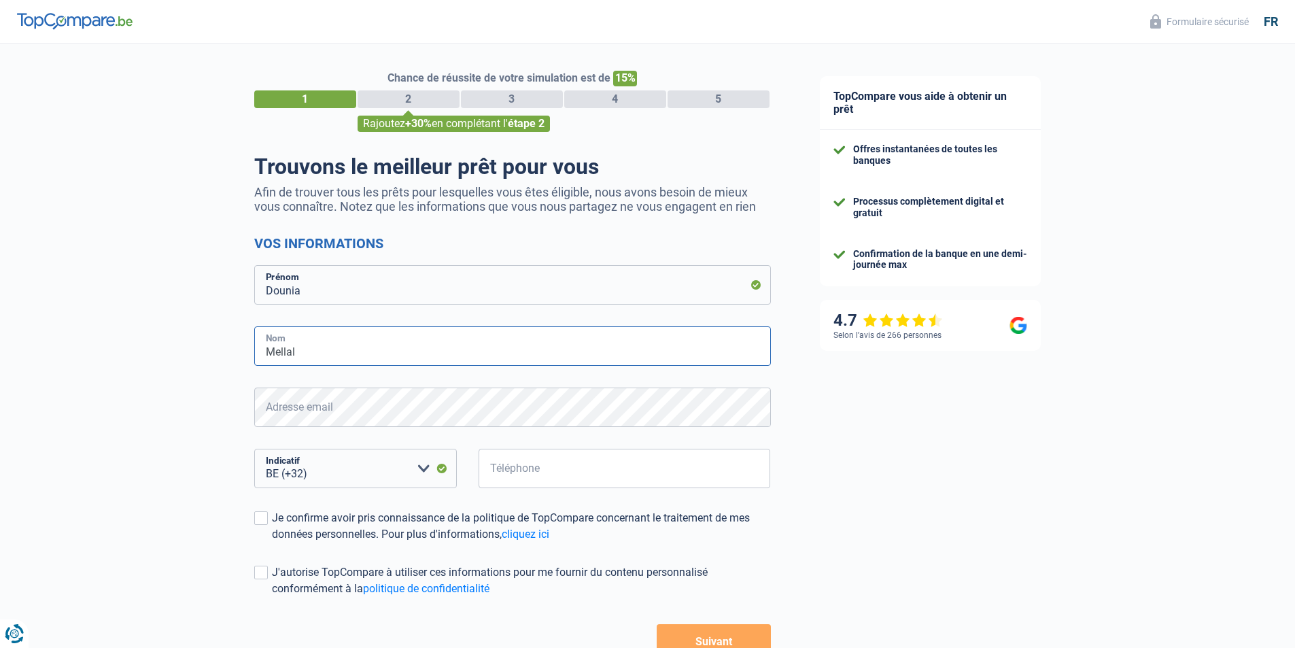
type input "Mellal"
click at [538, 467] on input "Téléphone" at bounding box center [624, 467] width 292 height 39
type input "407054332"
click at [383, 529] on div "Je confirme avoir pris connaissance de la politique de TopCompare concernant le…" at bounding box center [521, 526] width 499 height 33
click at [272, 542] on input "Je confirme avoir pris connaissance de la politique de TopCompare concernant le…" at bounding box center [272, 542] width 0 height 0
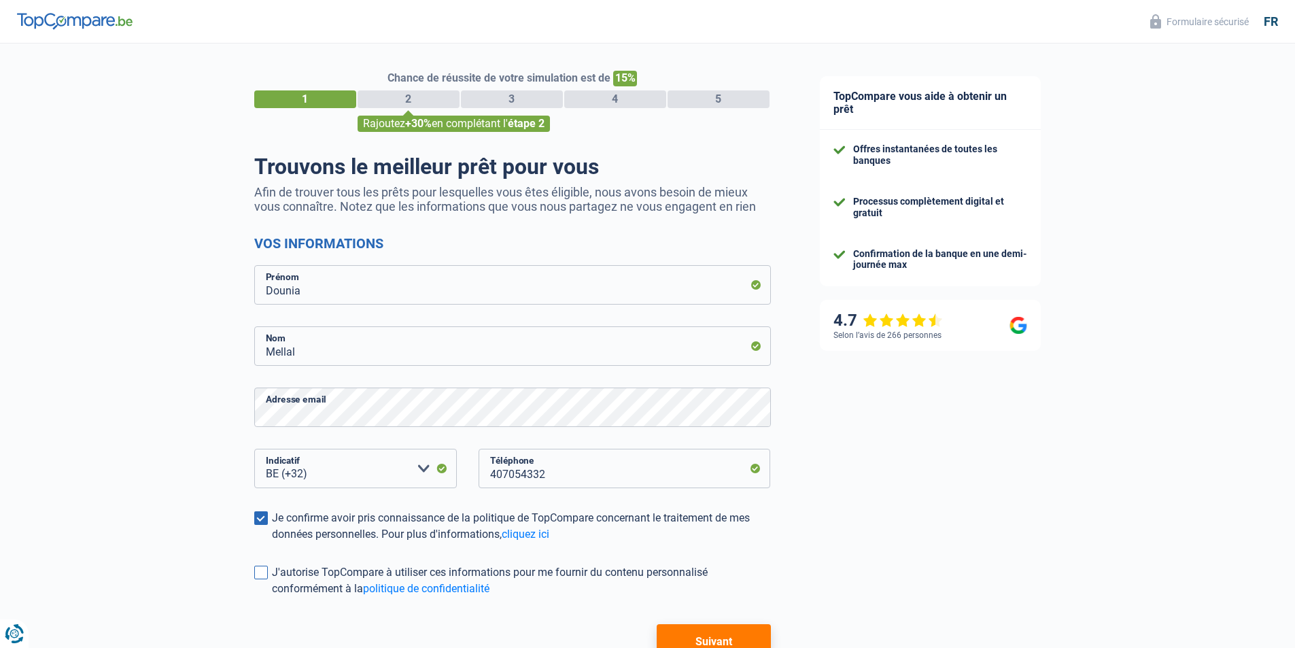
click at [321, 579] on div "J'autorise TopCompare à utiliser ces informations pour me fournir du contenu pe…" at bounding box center [521, 580] width 499 height 33
click at [272, 597] on input "J'autorise TopCompare à utiliser ces informations pour me fournir du contenu pe…" at bounding box center [272, 597] width 0 height 0
click at [712, 638] on button "Suivant" at bounding box center [712, 641] width 113 height 34
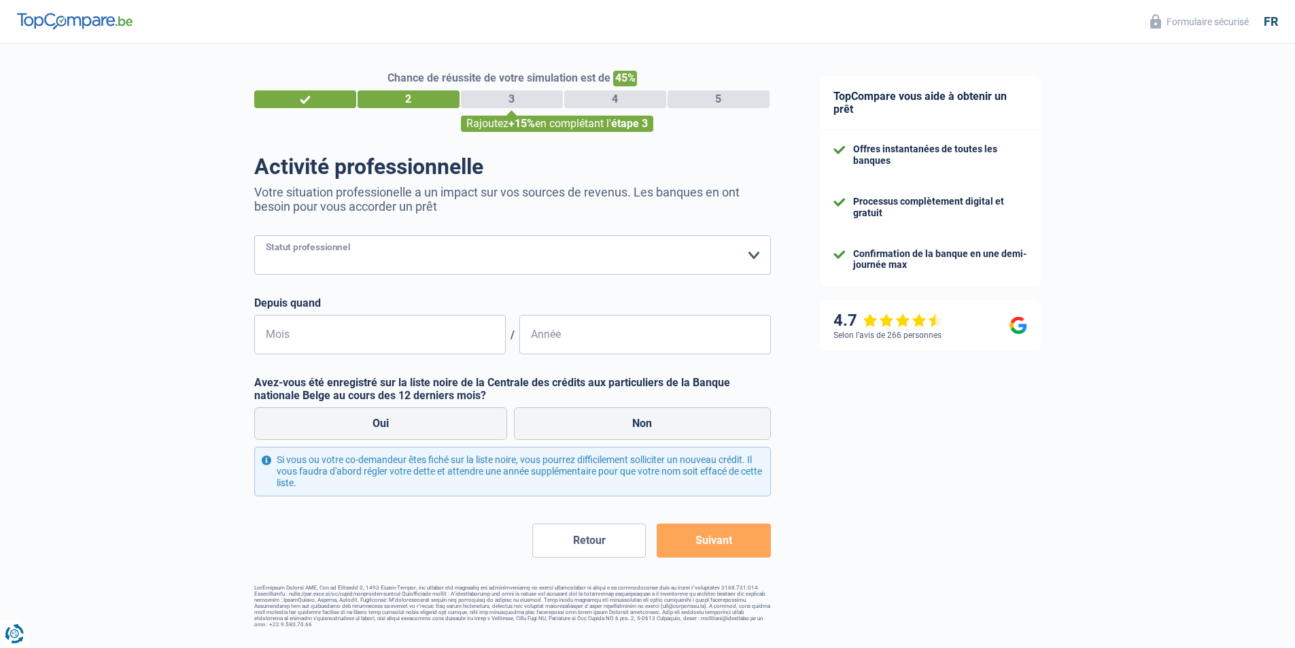
click at [406, 258] on select "Ouvrier Employé privé Employé public Invalide Indépendant Pensionné Chômeur Mut…" at bounding box center [512, 254] width 516 height 39
select select "privateEmployee"
click at [254, 236] on select "Ouvrier Employé privé Employé public Invalide Indépendant Pensionné Chômeur Mut…" at bounding box center [512, 254] width 516 height 39
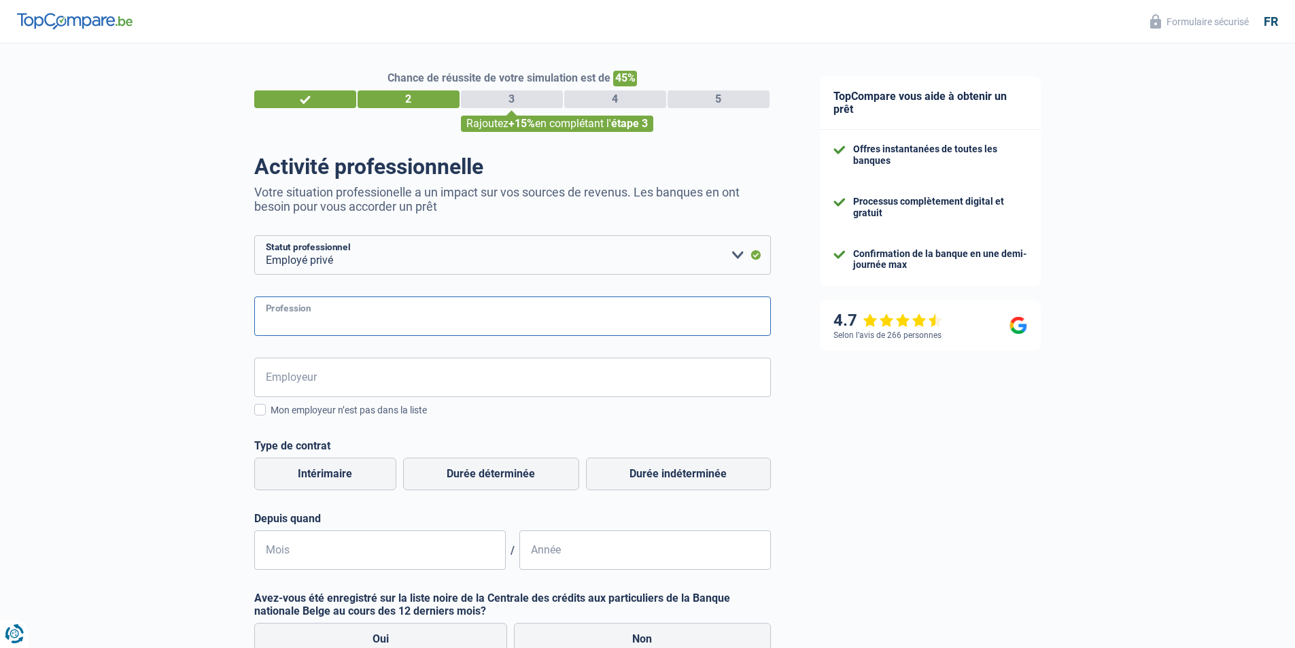
click at [369, 307] on input "Profession" at bounding box center [512, 315] width 516 height 39
type input "Secretaire Assistante Juridique"
type input "Avocat"
click at [543, 470] on label "Durée déterminée" at bounding box center [491, 473] width 176 height 33
click at [543, 470] on input "Durée déterminée" at bounding box center [491, 473] width 176 height 33
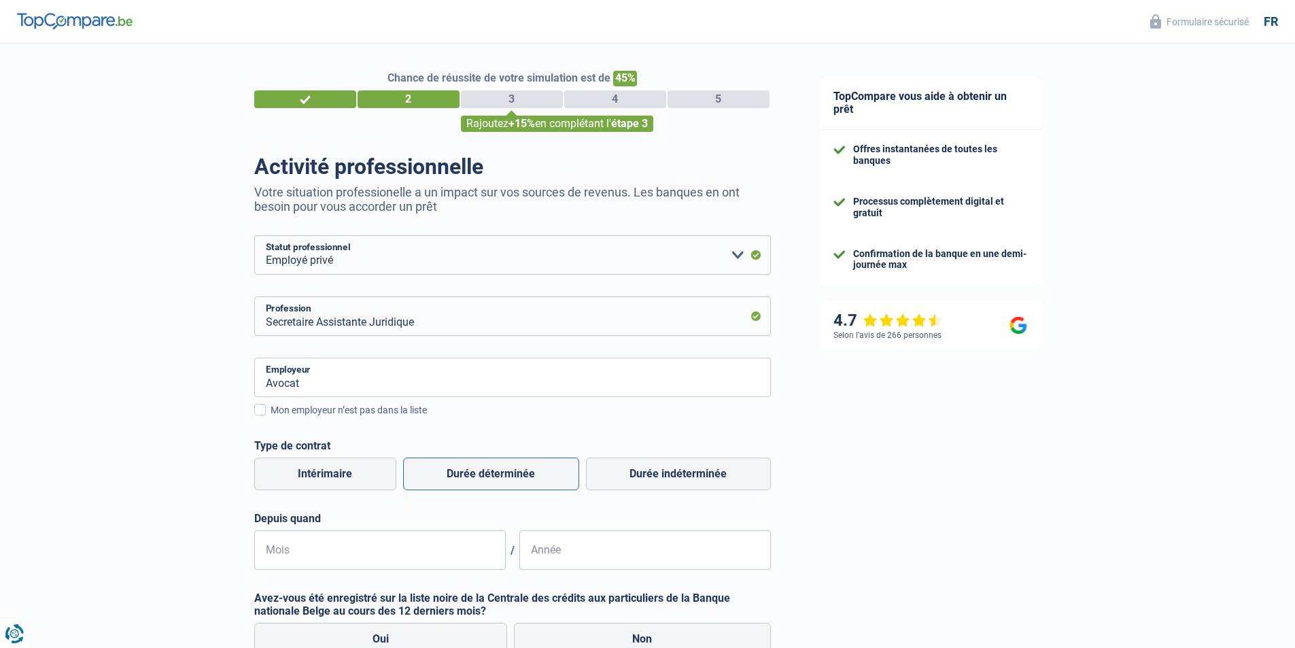
radio input "true"
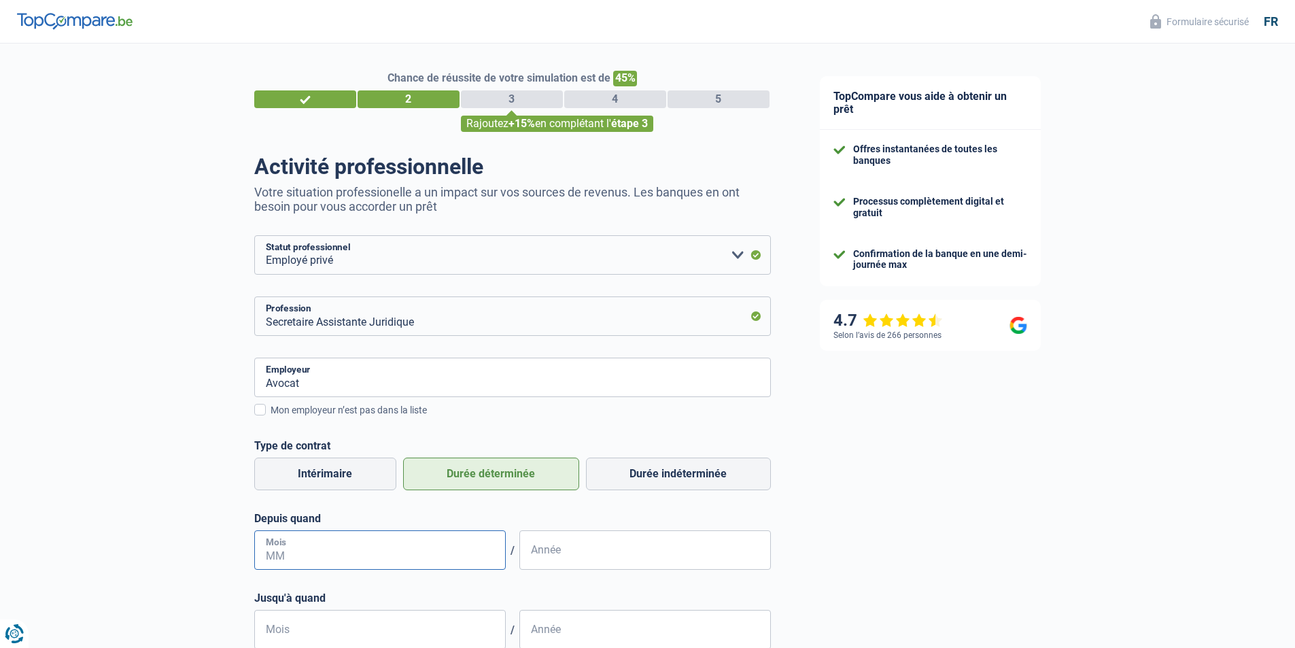
click at [446, 552] on input "Mois" at bounding box center [379, 549] width 251 height 39
click at [622, 469] on label "Durée indéterminée" at bounding box center [678, 473] width 185 height 33
click at [622, 469] on input "Durée indéterminée" at bounding box center [678, 473] width 185 height 33
radio input "true"
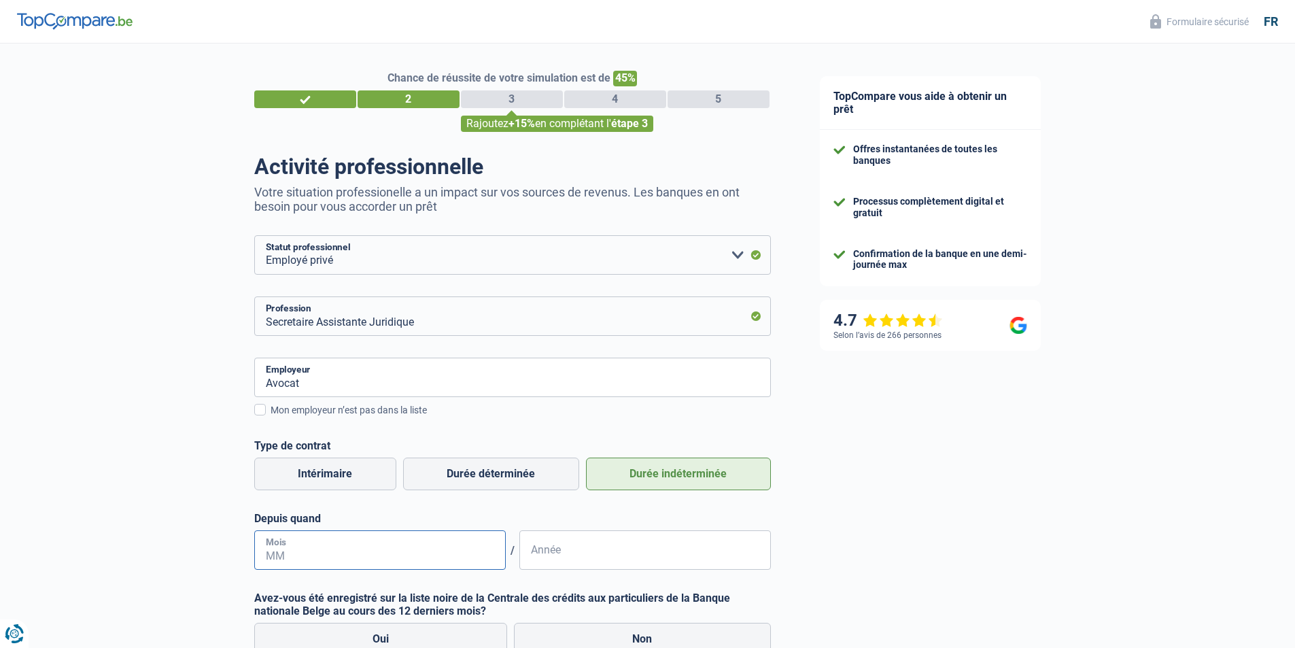
click at [411, 553] on input "Mois" at bounding box center [379, 549] width 251 height 39
click at [411, 553] on input "02" at bounding box center [379, 549] width 251 height 39
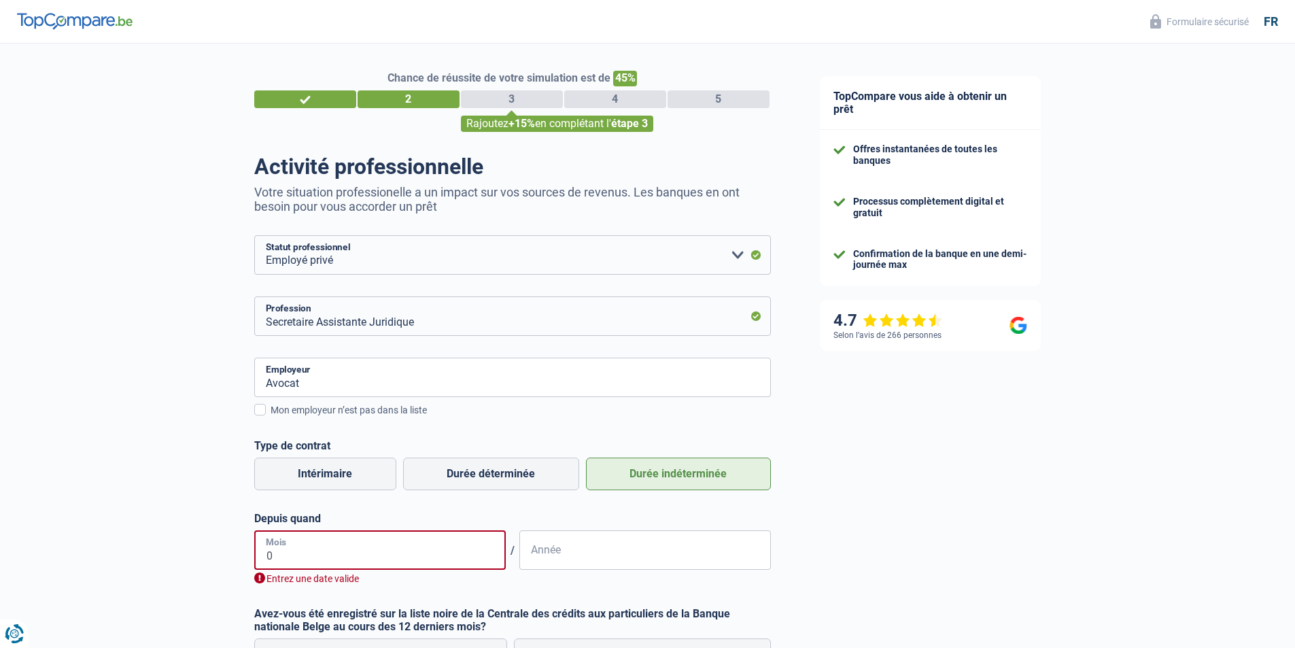
type input "05"
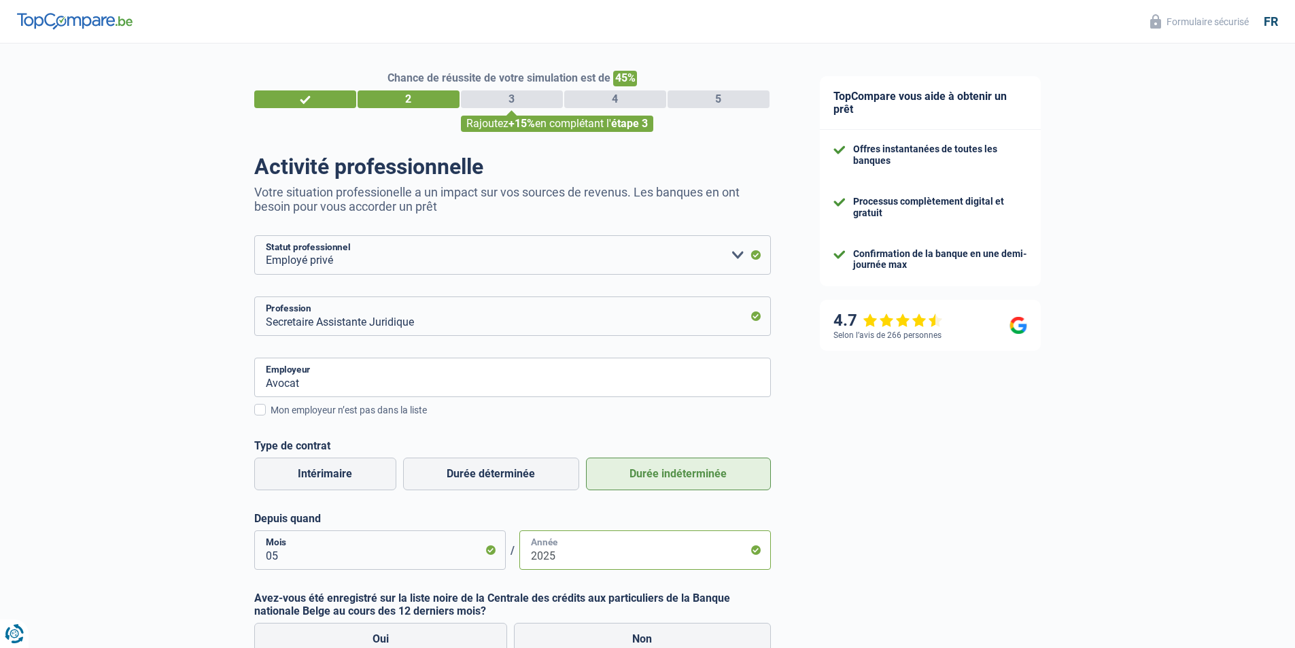
type input "2025"
click at [411, 553] on input "05" at bounding box center [379, 549] width 251 height 39
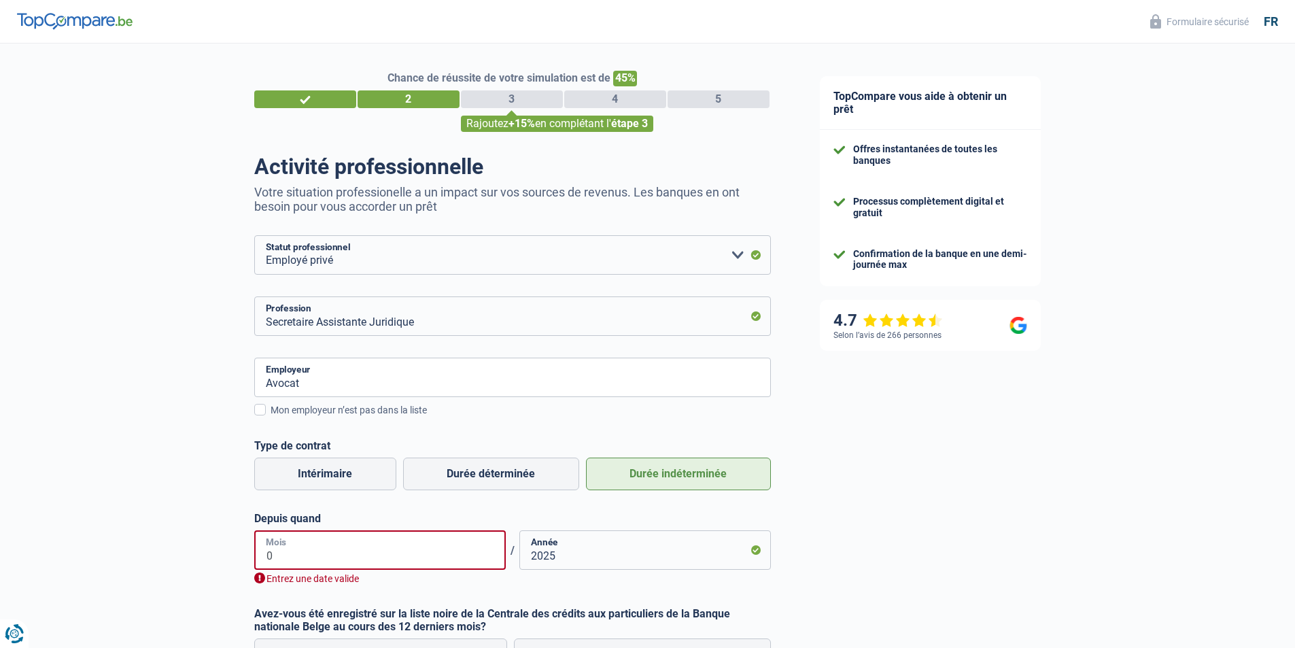
type input "06"
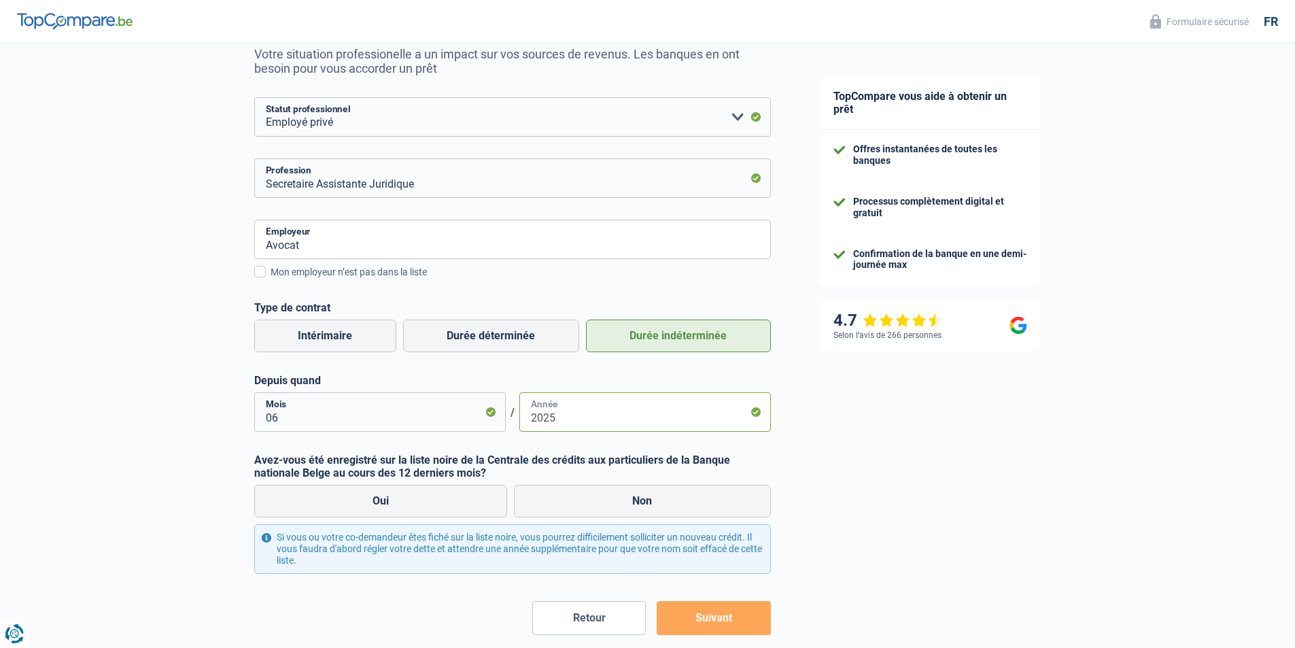
scroll to position [204, 0]
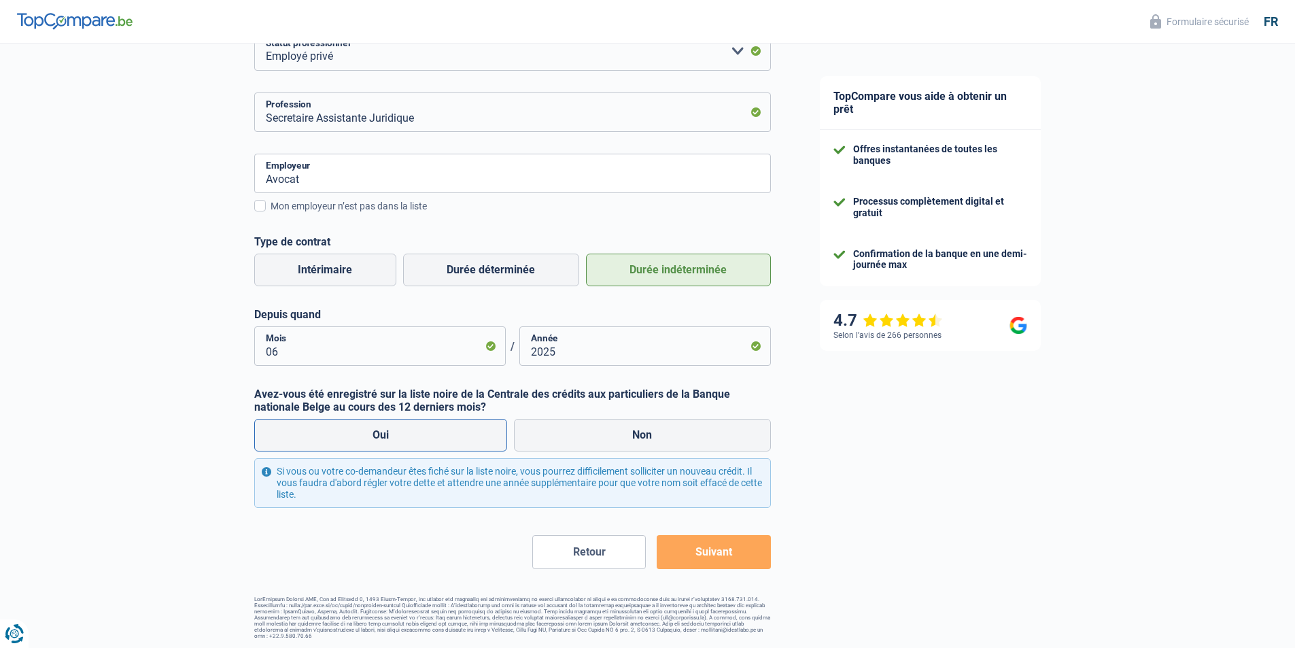
click at [442, 436] on label "Oui" at bounding box center [380, 435] width 253 height 33
click at [442, 436] on input "Oui" at bounding box center [380, 435] width 253 height 33
radio input "true"
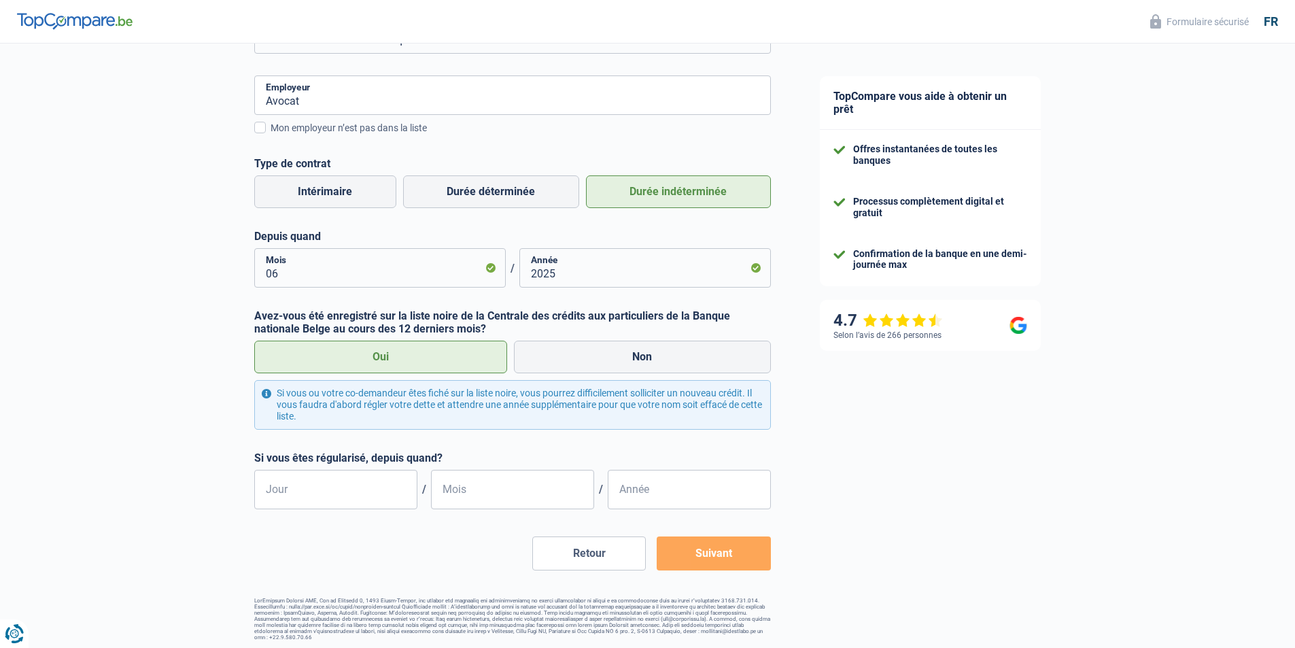
scroll to position [285, 0]
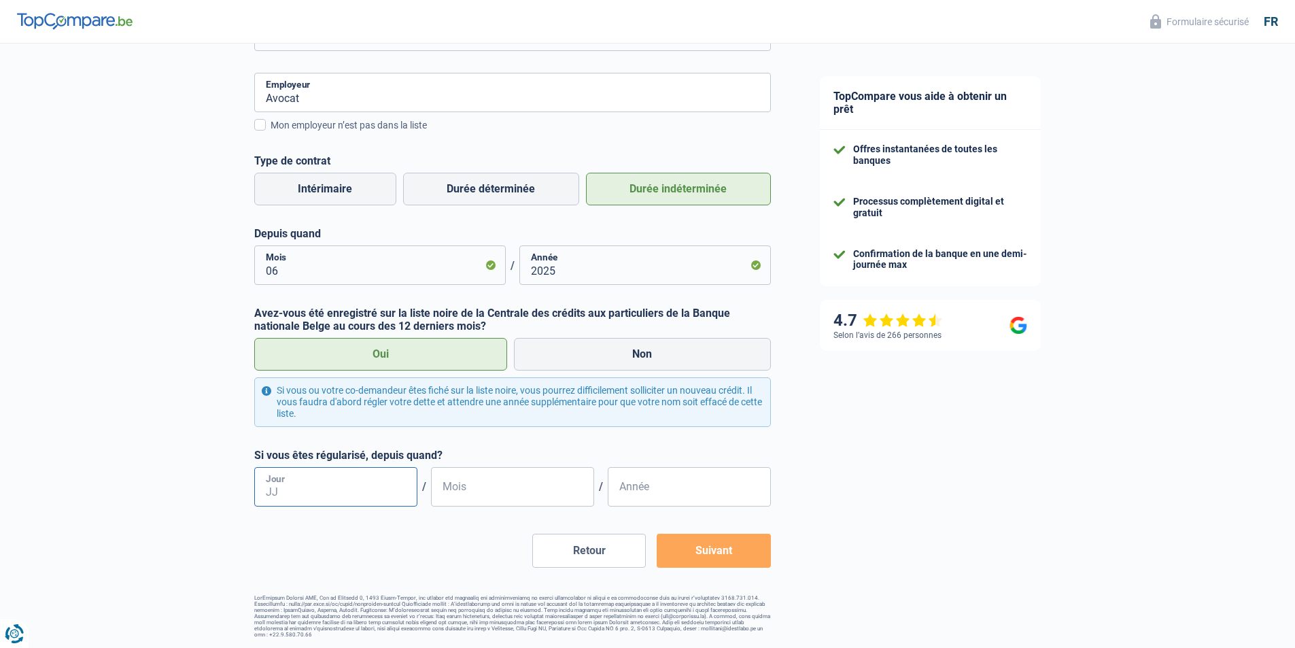
click at [378, 495] on input "Jour" at bounding box center [335, 486] width 163 height 39
type input "01"
type input "12"
type input "2024"
click at [712, 550] on button "Suivant" at bounding box center [712, 550] width 113 height 34
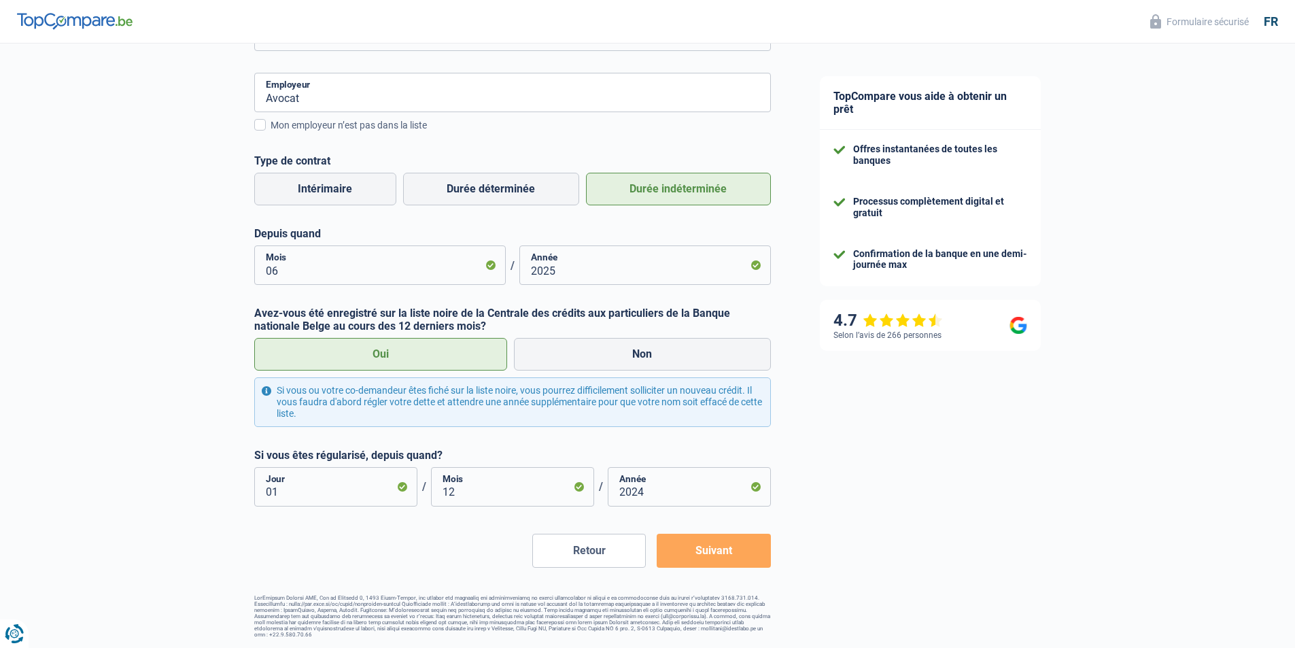
click at [698, 557] on button "Suivant" at bounding box center [712, 550] width 113 height 34
click at [752, 444] on form "Ouvrier Employé privé Employé public Invalide Indépendant Pensionné Chômeur Mut…" at bounding box center [512, 258] width 516 height 616
click at [602, 360] on label "Non" at bounding box center [642, 354] width 257 height 33
click at [602, 360] on input "Non" at bounding box center [642, 354] width 257 height 33
radio input "true"
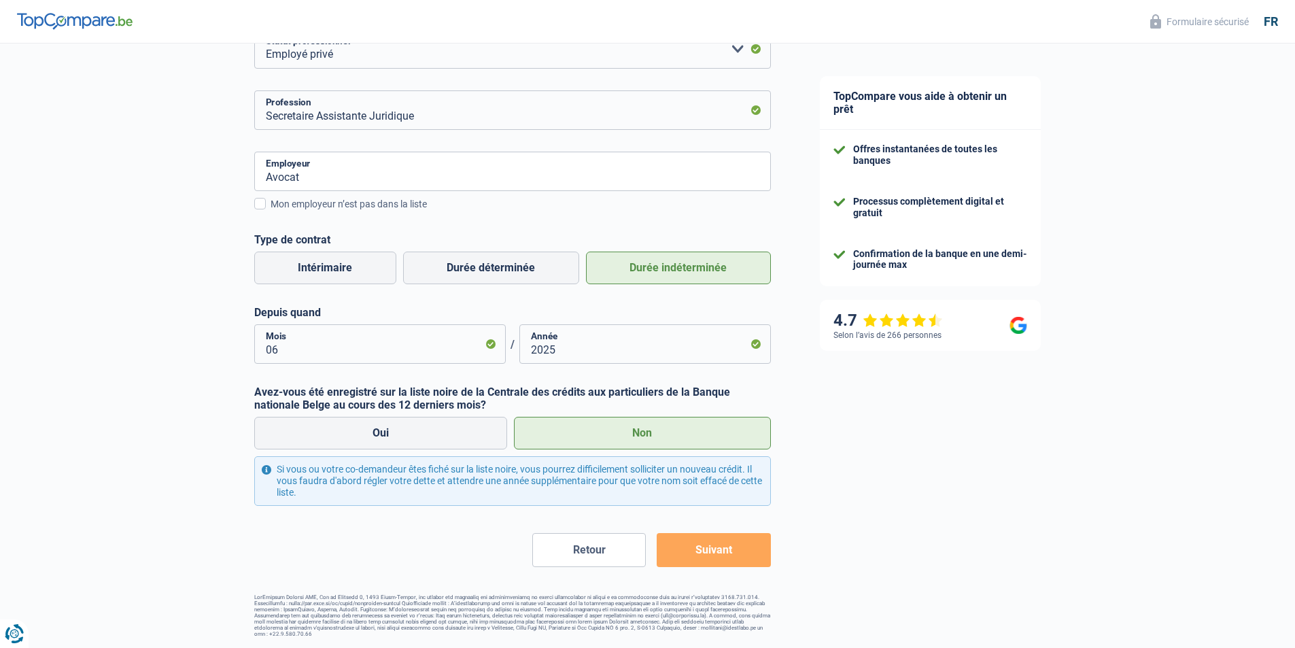
scroll to position [205, 0]
click at [716, 557] on button "Suivant" at bounding box center [712, 550] width 113 height 34
click at [335, 211] on div "Mon employeur n’est pas dans la liste" at bounding box center [520, 205] width 500 height 14
click at [270, 212] on input "Mon employeur n’est pas dans la liste" at bounding box center [270, 212] width 0 height 0
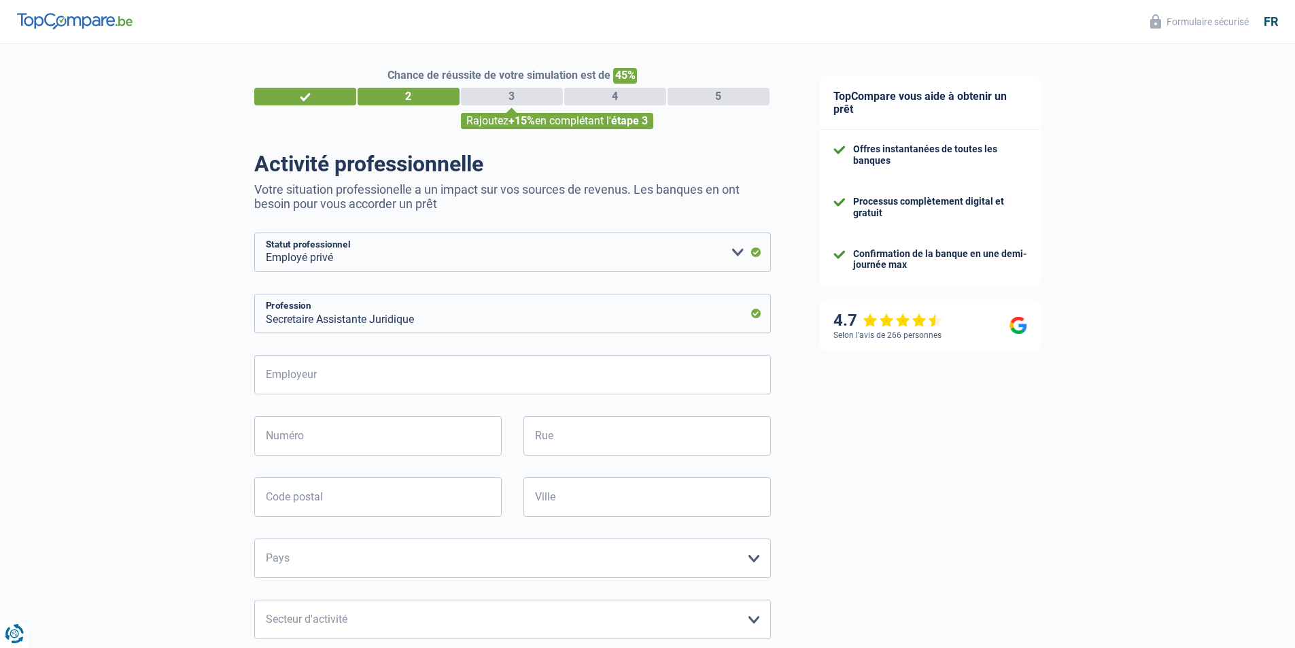
scroll to position [0, 0]
